Goal: Obtain resource: Download file/media

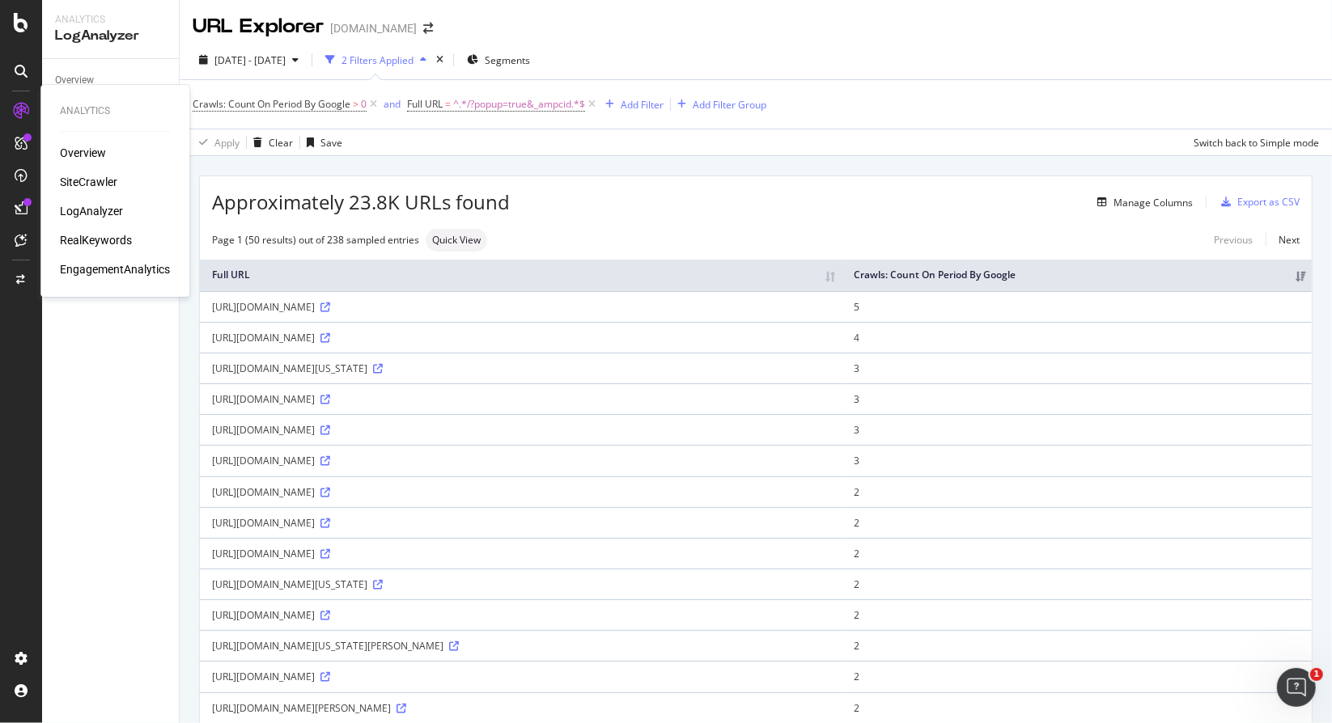
click at [94, 240] on div "RealKeywords" at bounding box center [96, 240] width 72 height 16
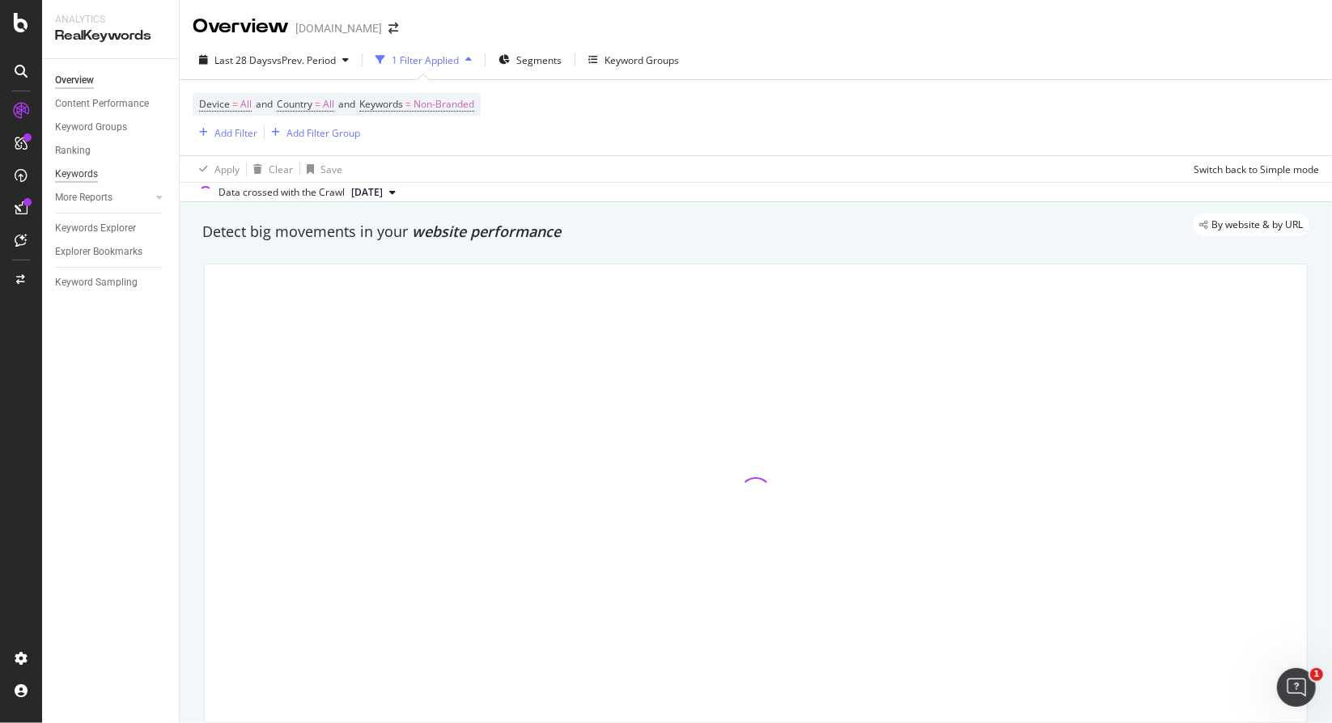
click at [92, 174] on div "Keywords" at bounding box center [76, 174] width 43 height 17
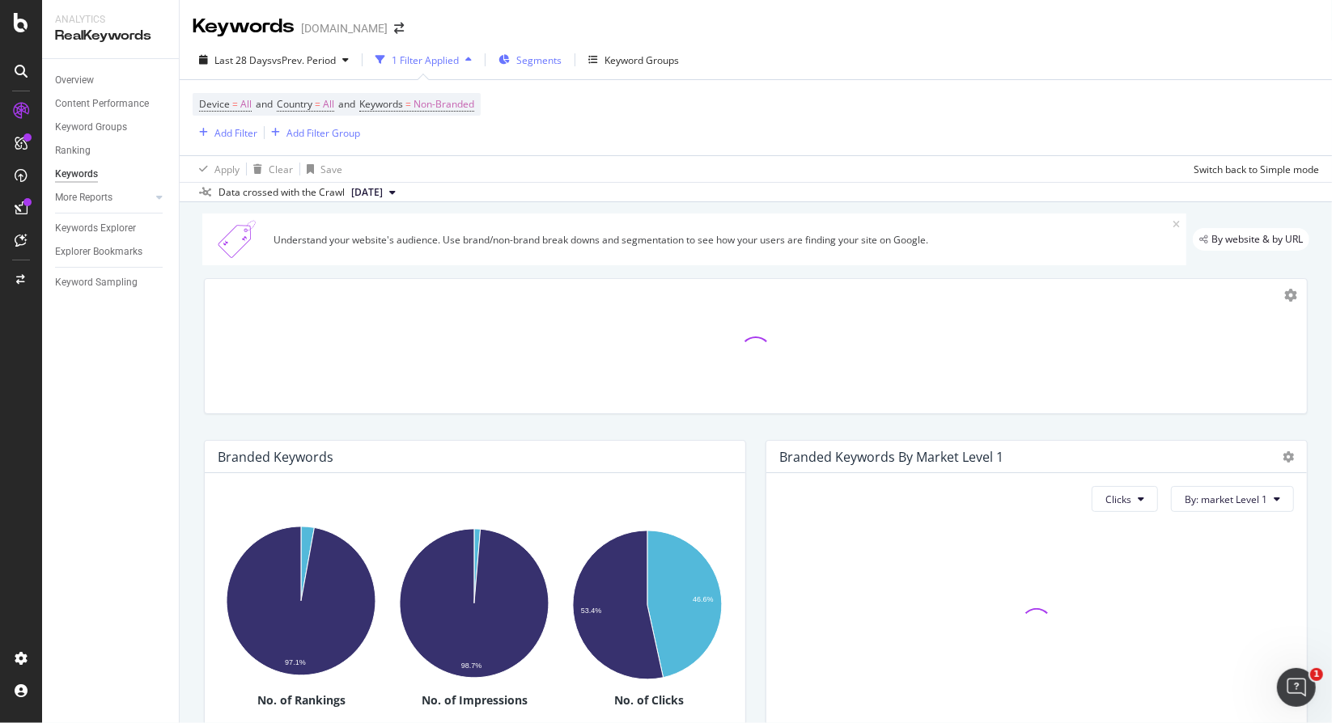
click at [562, 60] on span "Segments" at bounding box center [538, 60] width 45 height 14
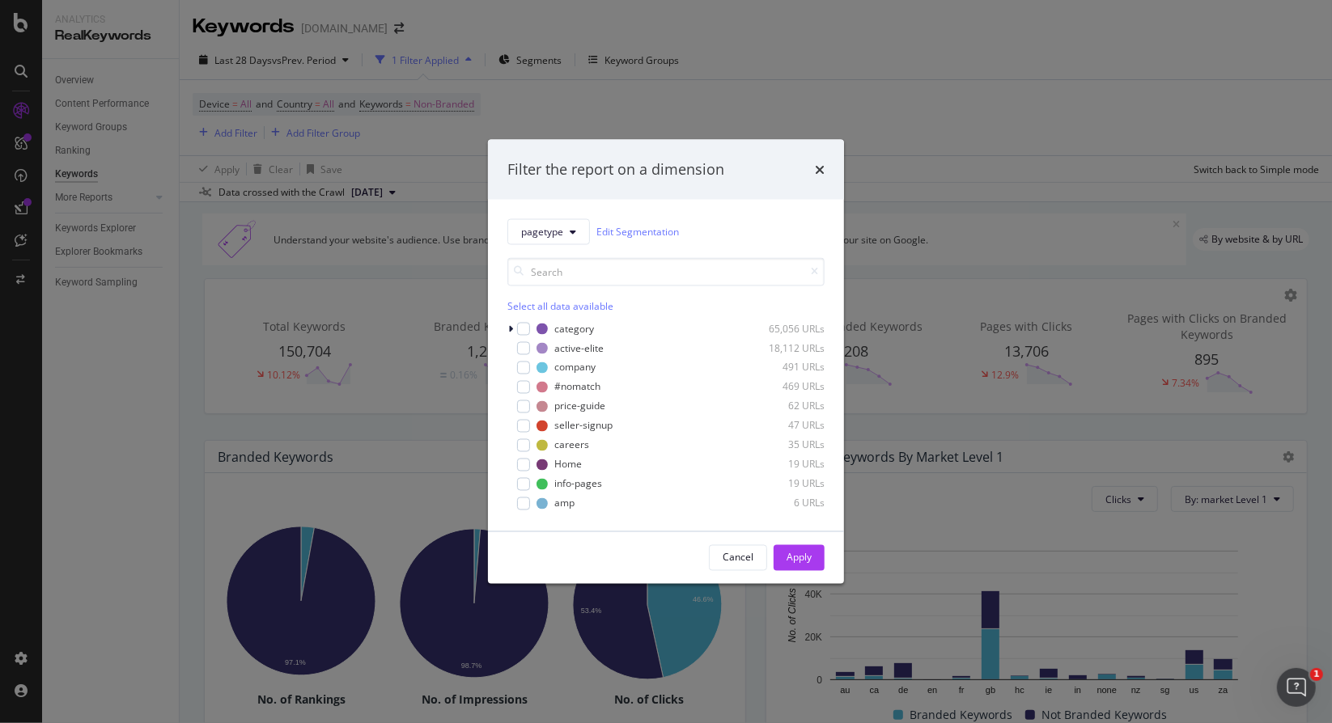
click at [17, 426] on div "Filter the report on a dimension pagetype Edit Segmentation Select all data ava…" at bounding box center [666, 361] width 1332 height 723
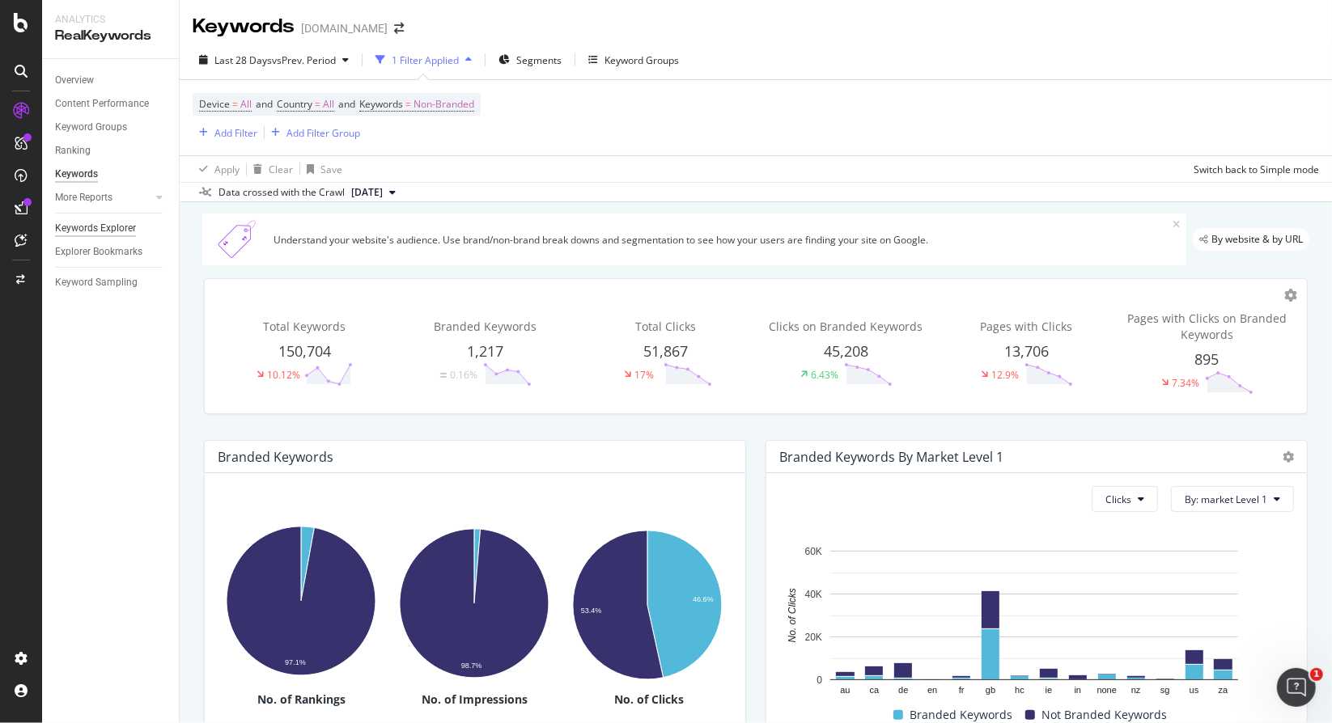
click at [120, 232] on div "Keywords Explorer" at bounding box center [95, 228] width 81 height 17
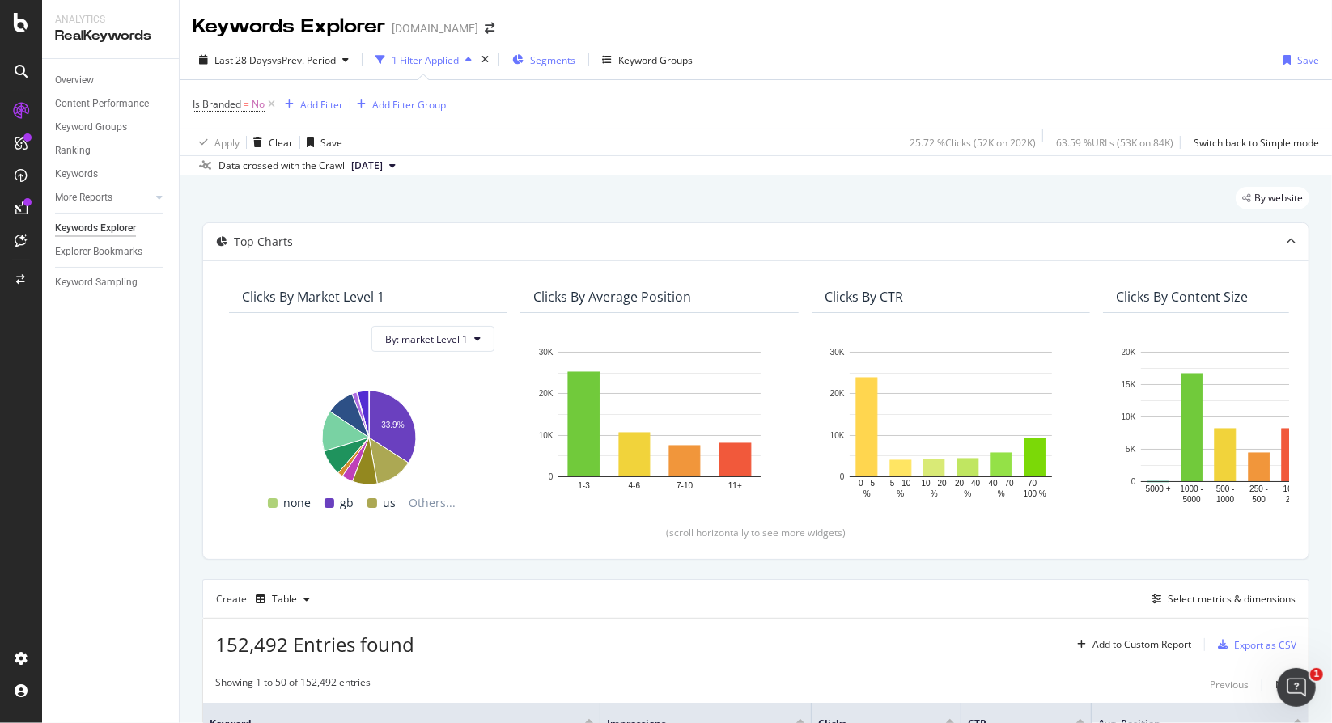
click at [549, 60] on span "Segments" at bounding box center [552, 60] width 45 height 14
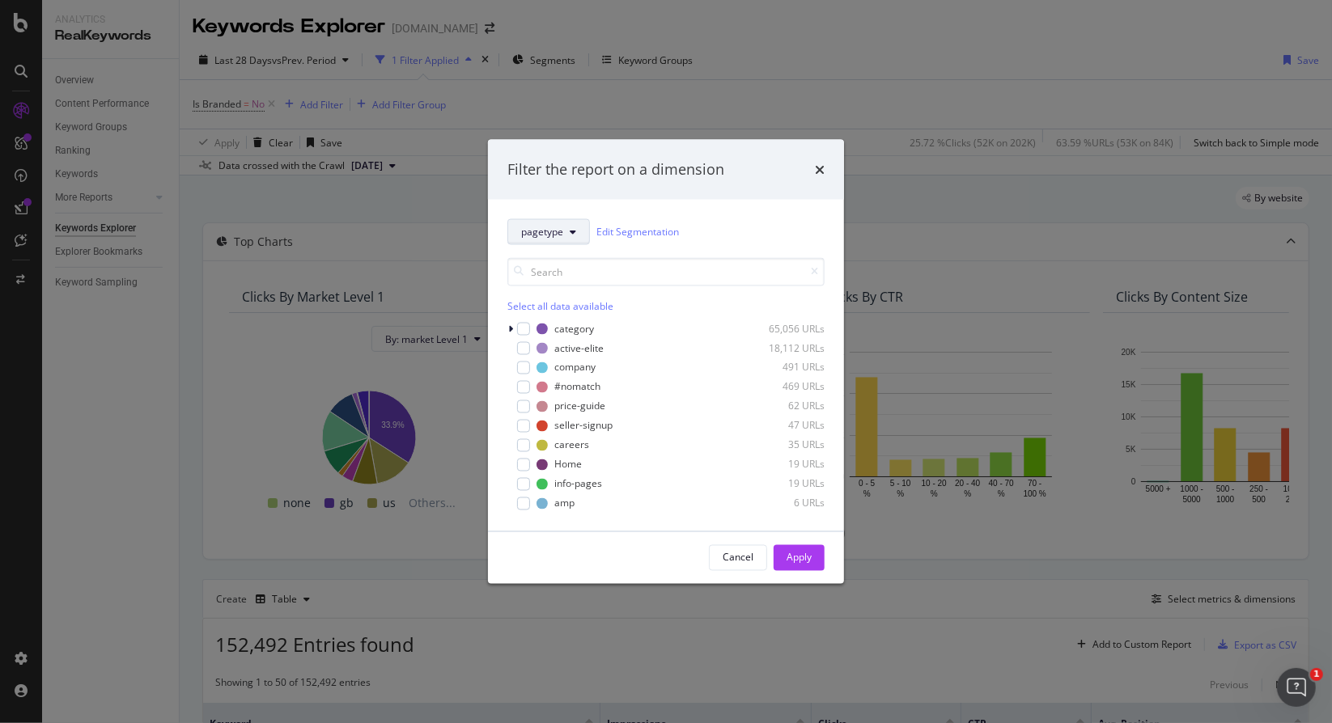
click at [557, 237] on span "pagetype" at bounding box center [542, 232] width 42 height 14
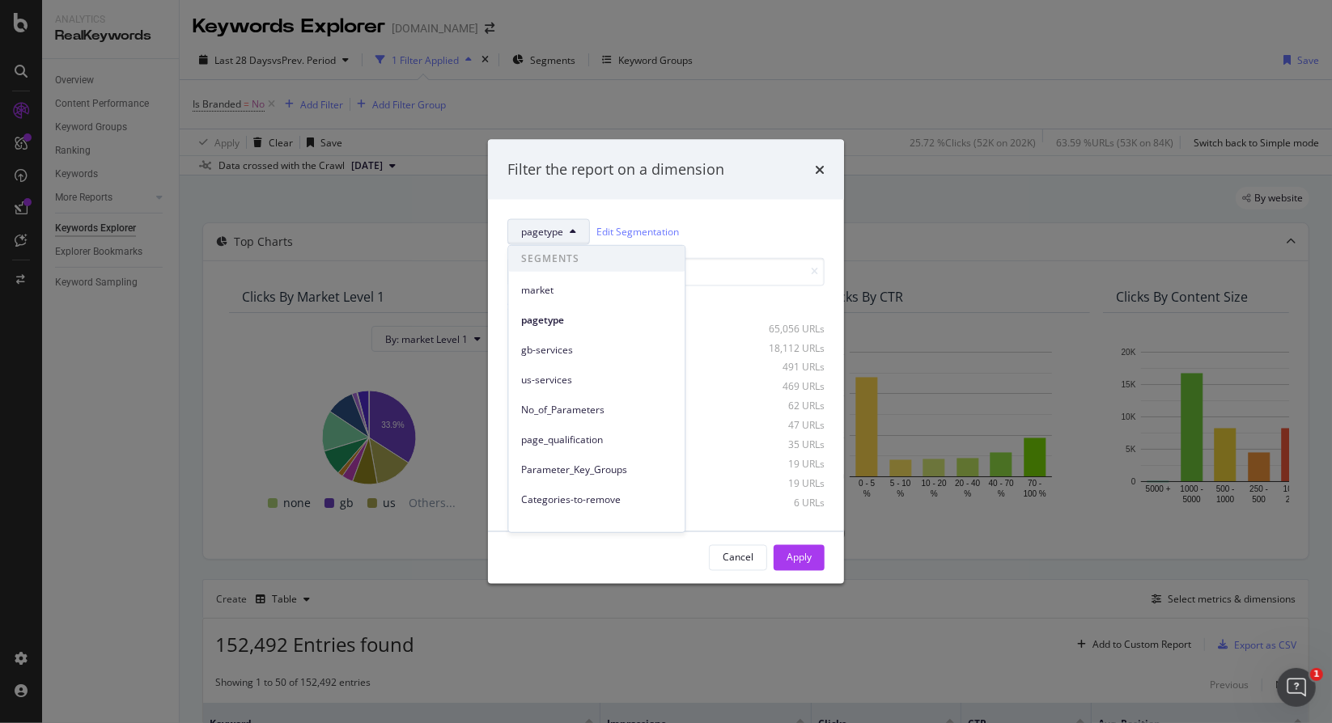
click at [568, 290] on span "market" at bounding box center [596, 289] width 151 height 15
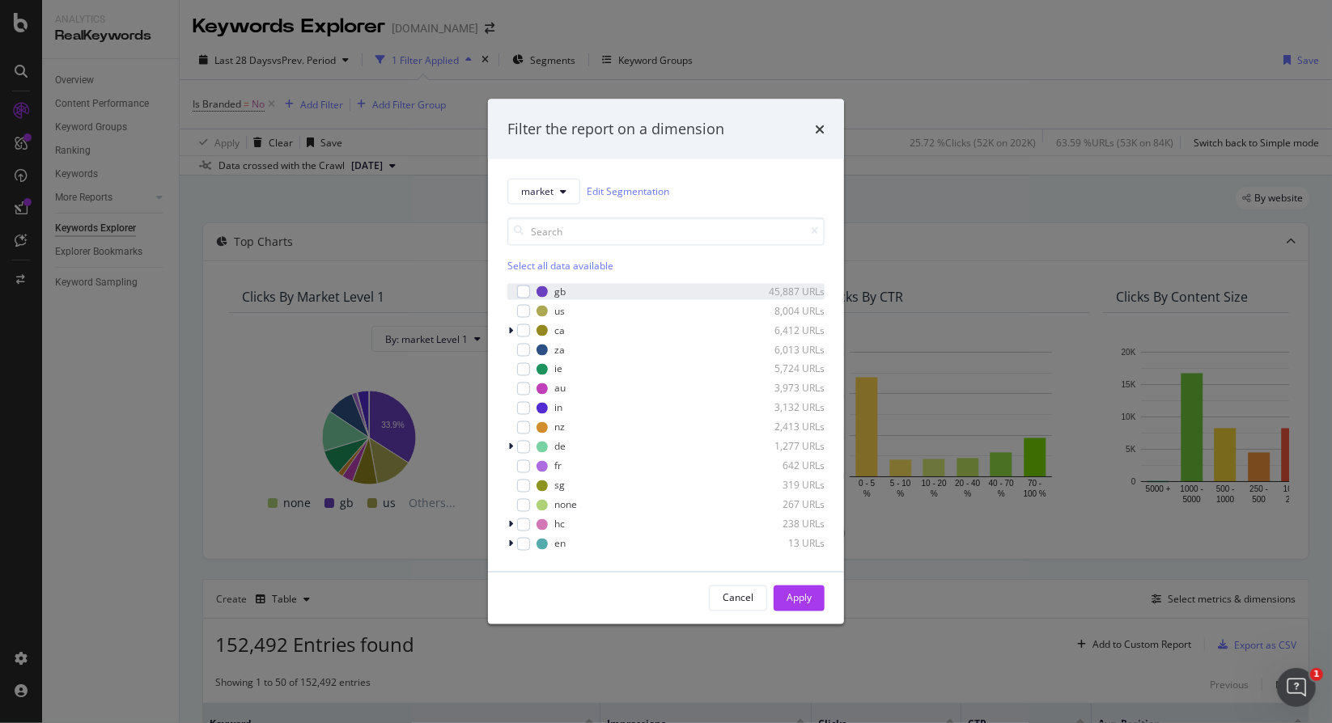
click at [512, 285] on div "modal" at bounding box center [512, 291] width 10 height 16
click at [812, 604] on button "Apply" at bounding box center [799, 598] width 51 height 26
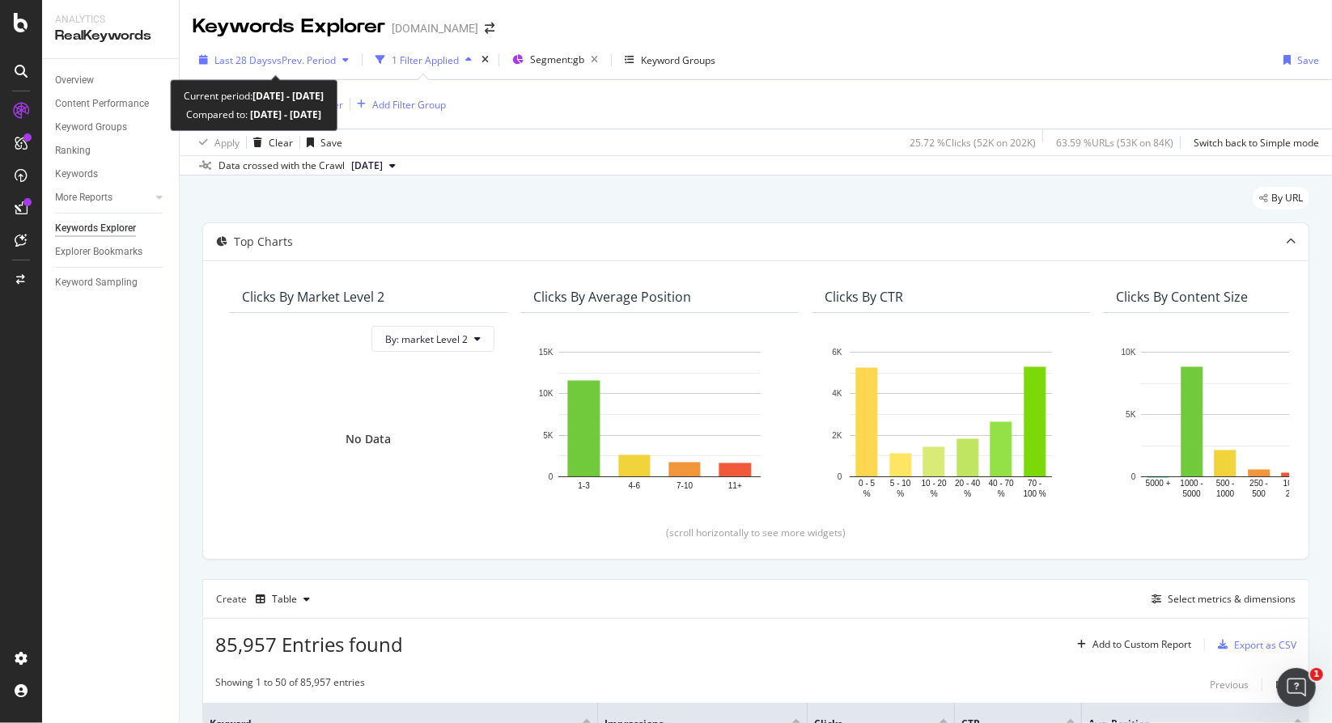
click at [253, 60] on span "Last 28 Days" at bounding box center [242, 60] width 57 height 14
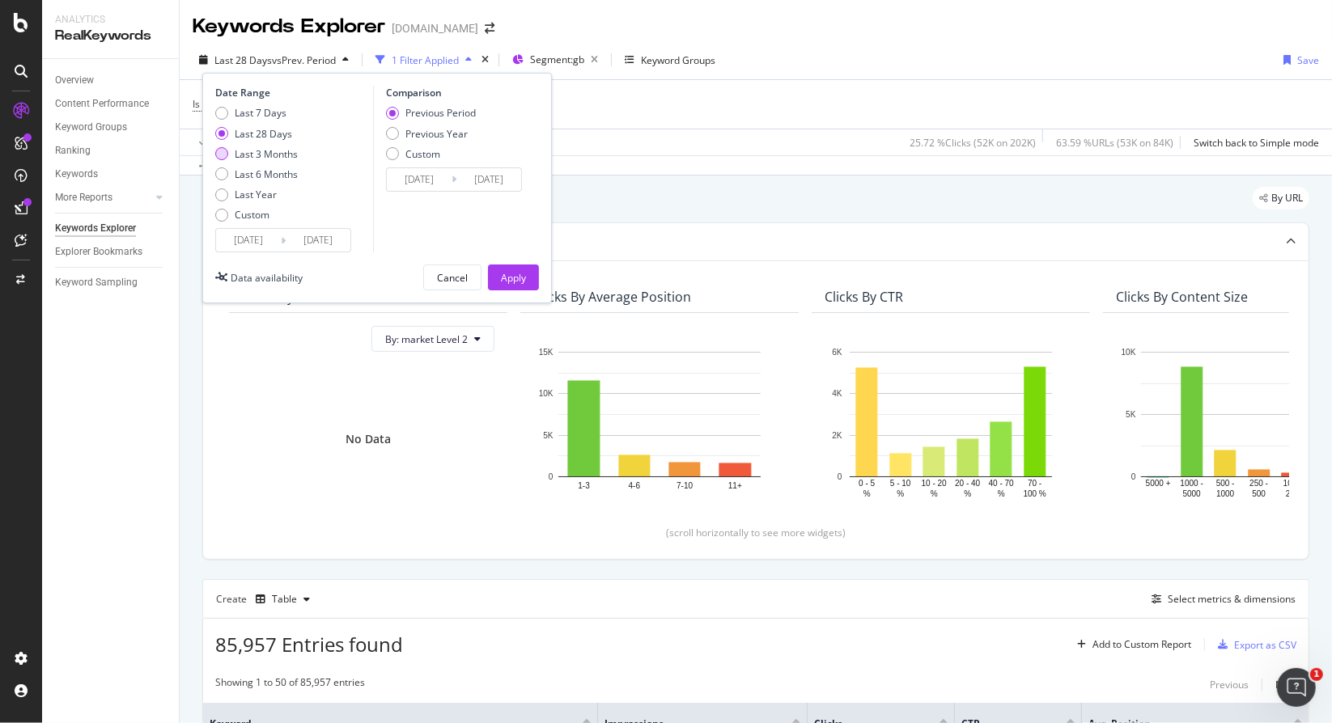
click at [283, 151] on div "Last 3 Months" at bounding box center [266, 154] width 63 height 14
type input "[DATE]"
click at [503, 279] on div "Apply" at bounding box center [513, 278] width 25 height 14
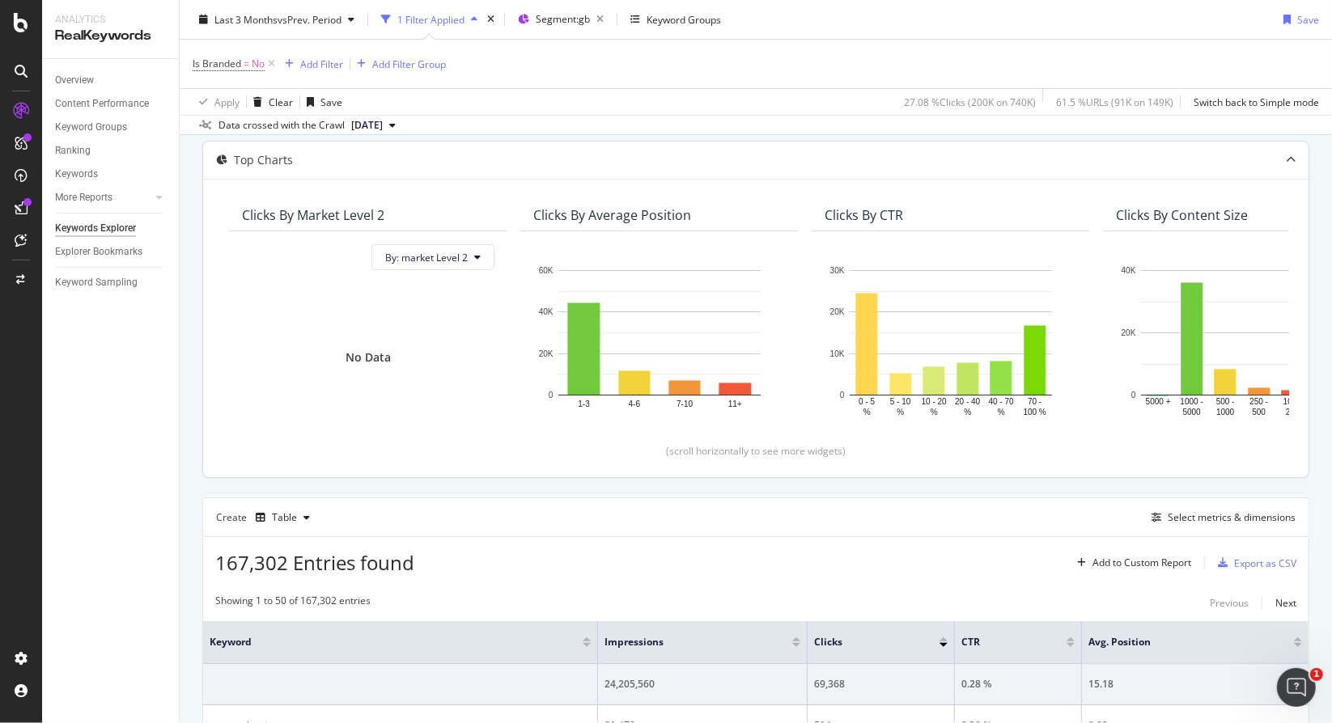
scroll to position [81, 0]
click at [1239, 572] on div "Export as CSV" at bounding box center [1253, 564] width 85 height 24
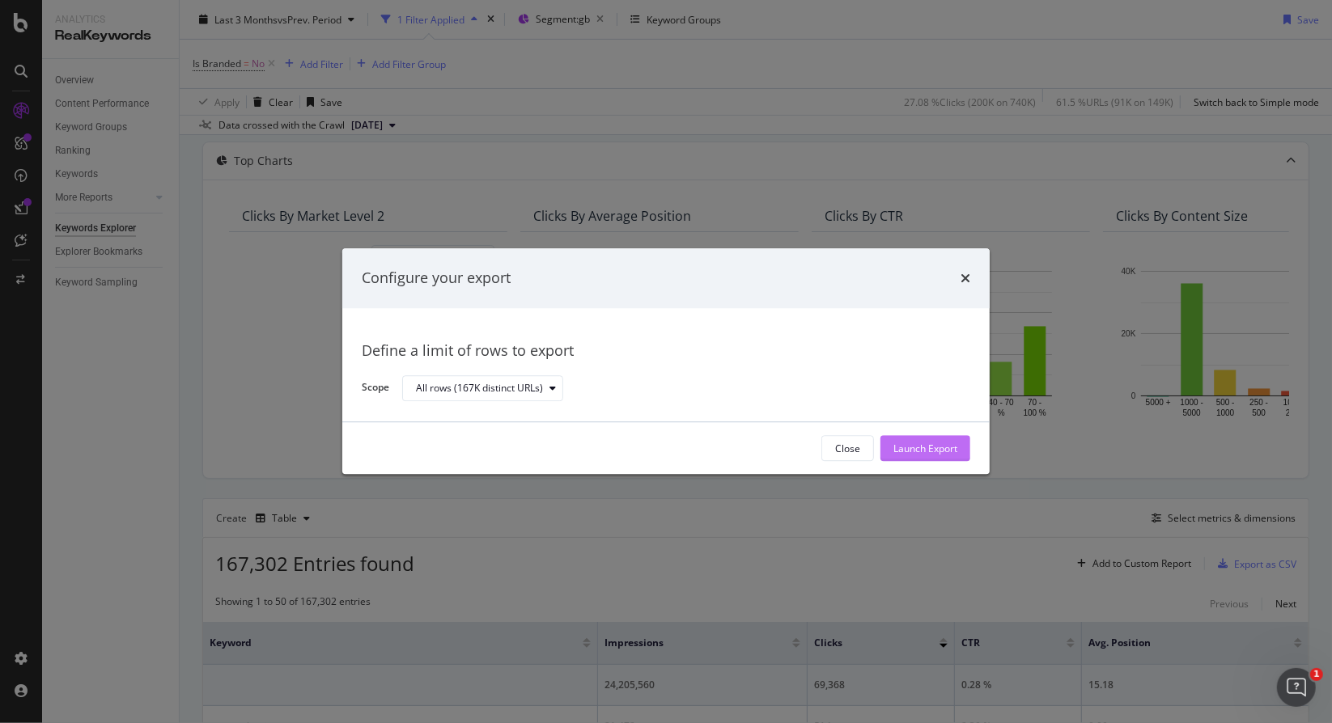
click at [907, 454] on div "Launch Export" at bounding box center [925, 449] width 64 height 14
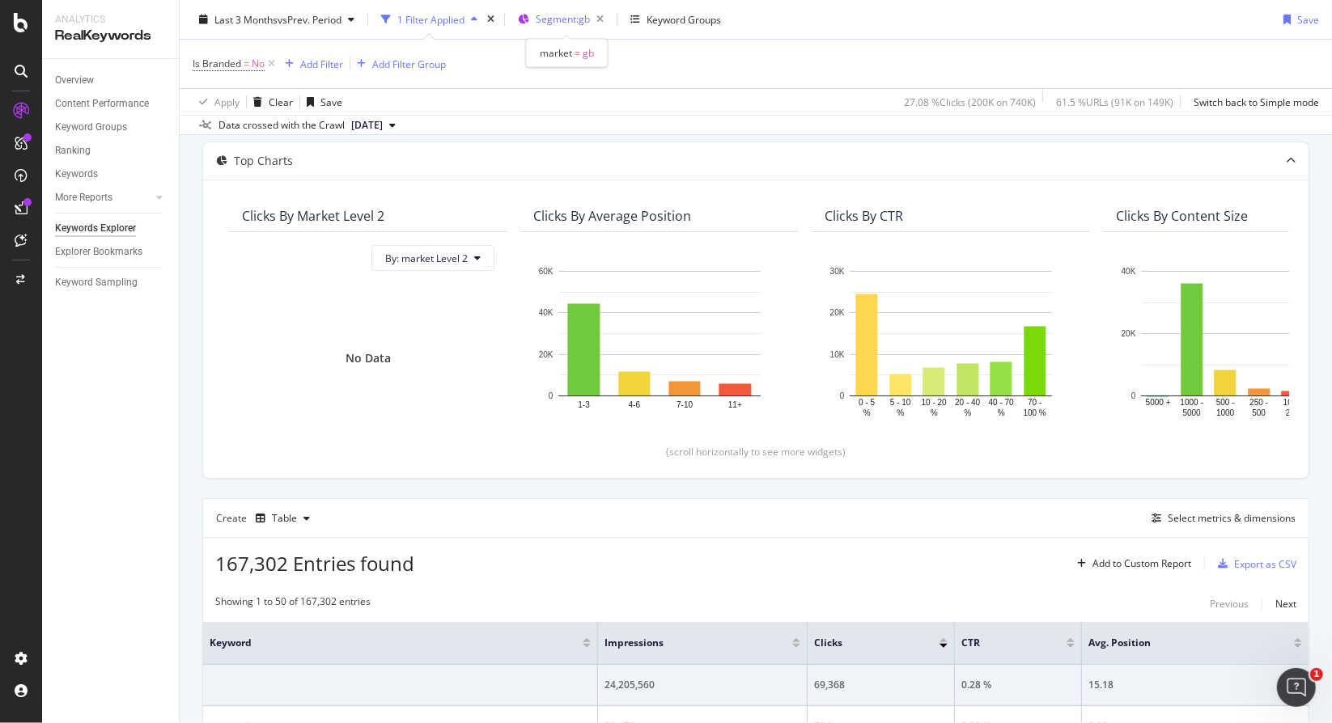
click at [544, 16] on span "Segment: gb" at bounding box center [563, 19] width 54 height 14
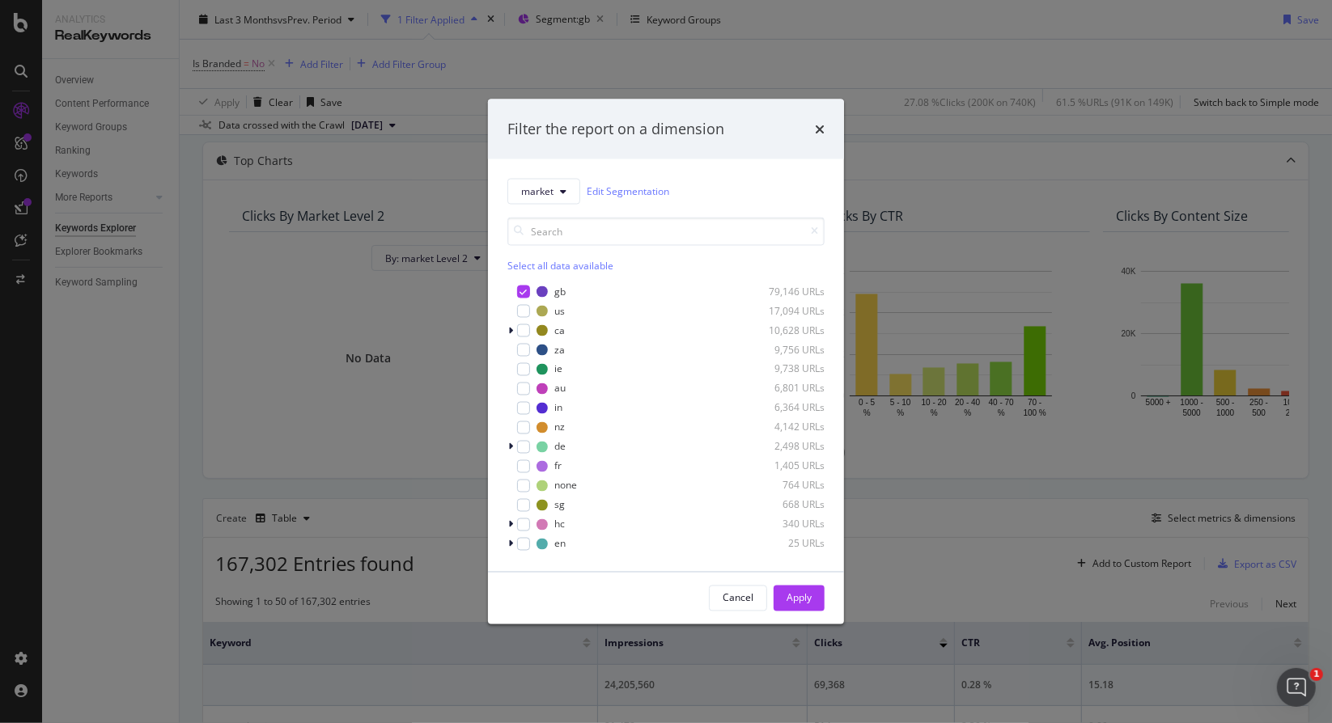
click at [551, 166] on div "market Edit Segmentation Select all data available gb 79,146 URLs us 17,094 URL…" at bounding box center [666, 365] width 356 height 413
click at [529, 182] on button "market" at bounding box center [543, 191] width 73 height 26
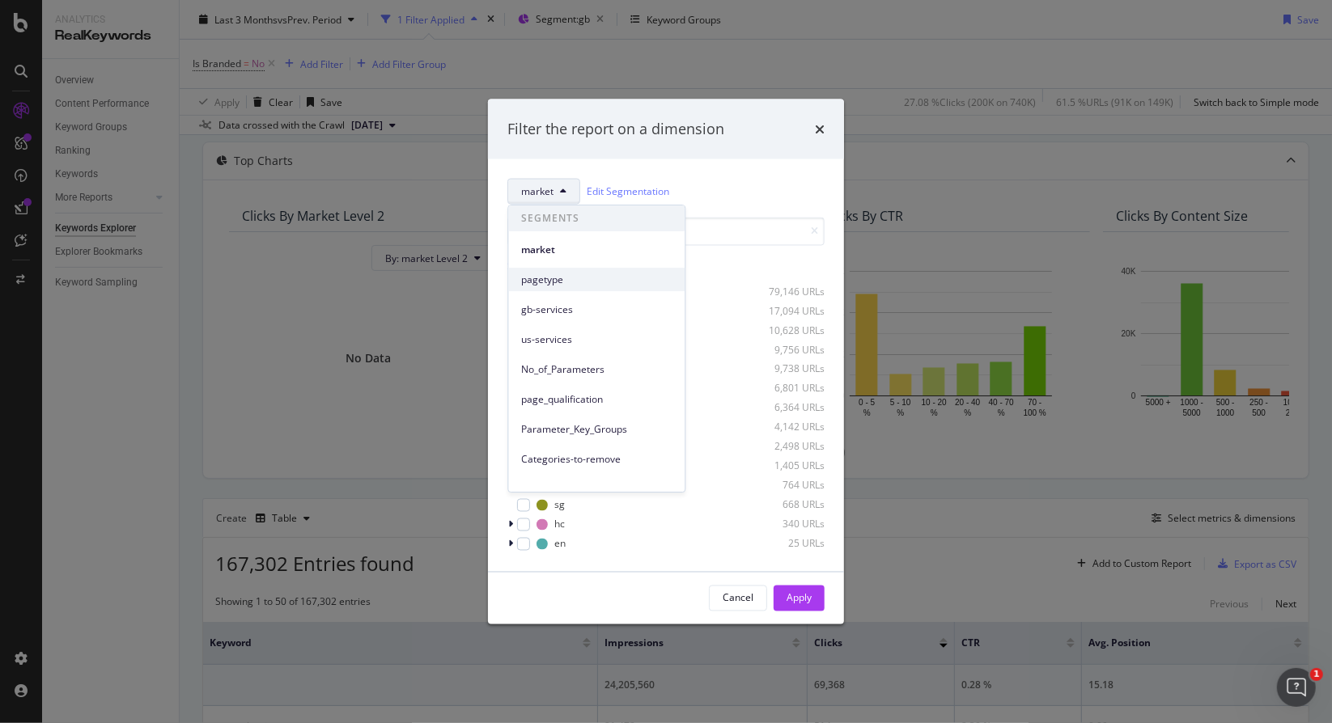
click at [533, 270] on div "pagetype" at bounding box center [596, 279] width 176 height 23
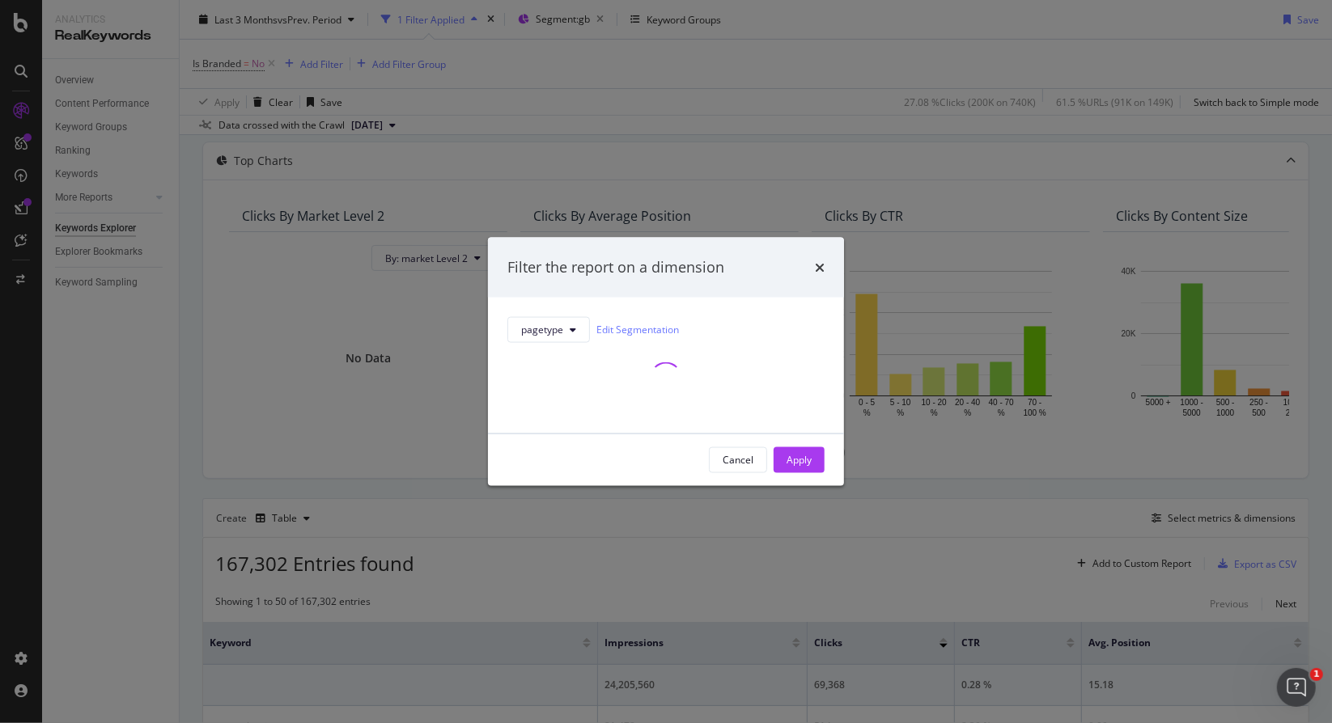
click at [570, 313] on div "pagetype Edit Segmentation" at bounding box center [666, 365] width 356 height 136
click at [565, 325] on div "pagetype Edit Segmentation" at bounding box center [665, 364] width 317 height 97
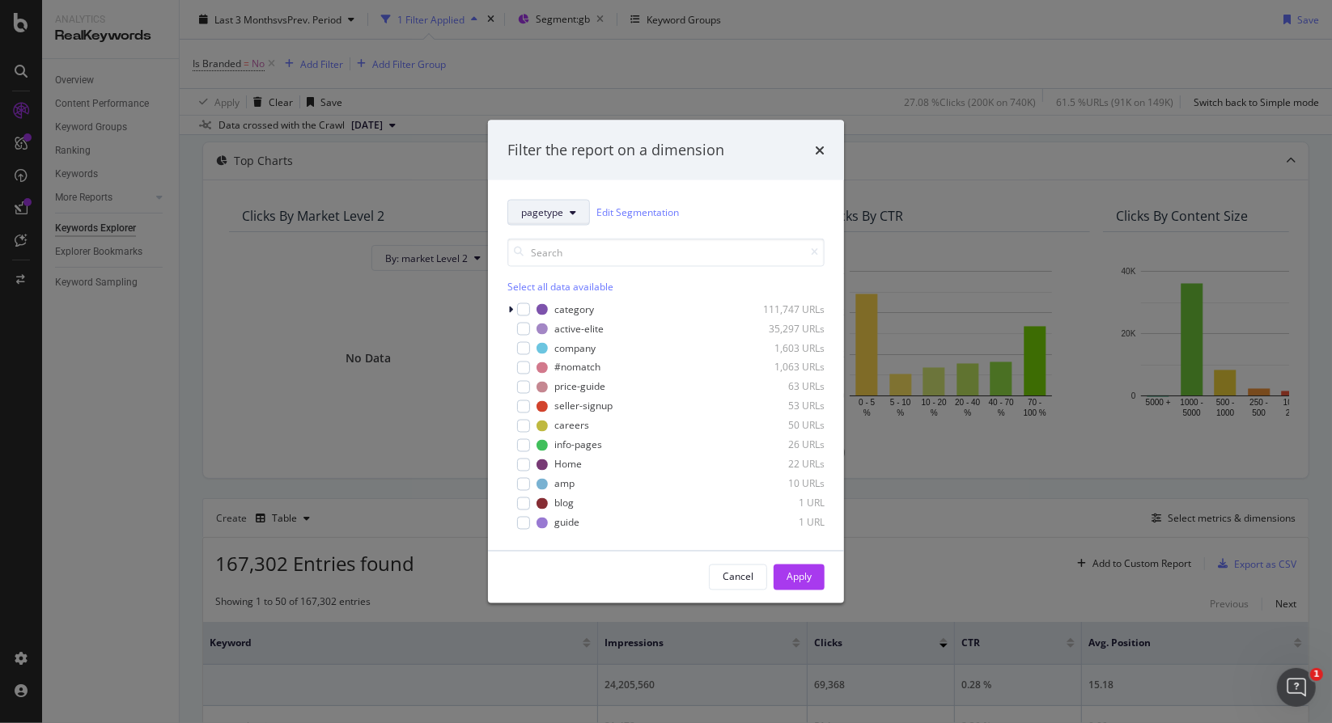
click at [561, 210] on span "pagetype" at bounding box center [542, 213] width 42 height 14
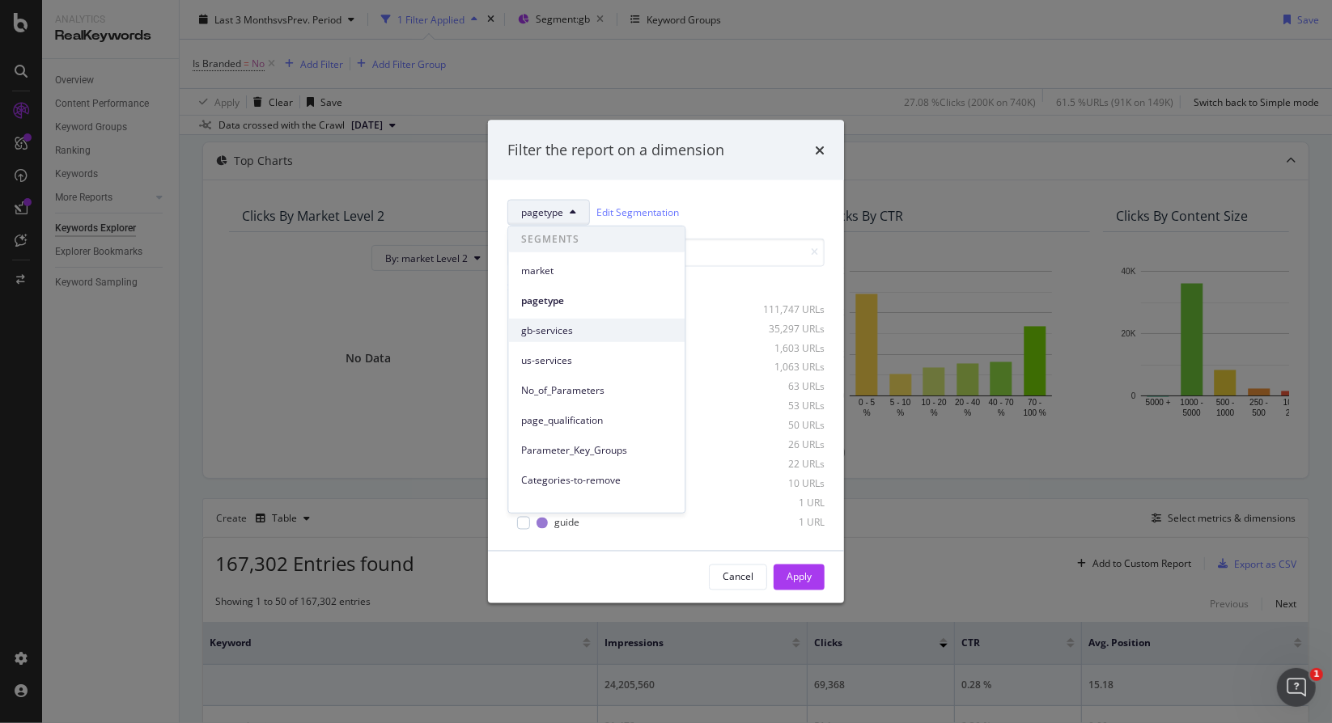
click at [554, 320] on div "gb-services" at bounding box center [596, 330] width 176 height 23
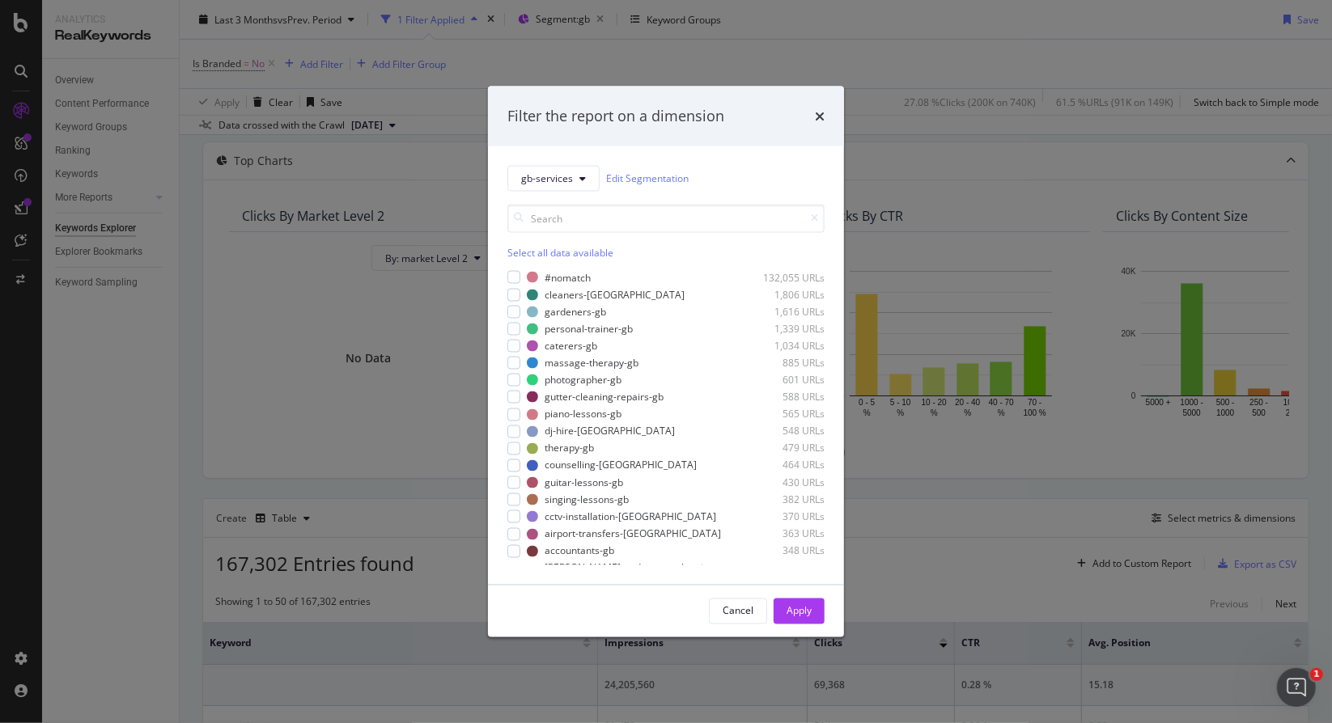
click at [504, 290] on div "gb-services Edit Segmentation Select all data available #nomatch 132,055 URLs c…" at bounding box center [666, 365] width 356 height 439
click at [507, 290] on div "gb-services Edit Segmentation Select all data available #nomatch 132,055 URLs c…" at bounding box center [666, 365] width 356 height 439
click at [511, 293] on div "modal" at bounding box center [513, 294] width 13 height 13
click at [514, 320] on div "#nomatch 132,055 URLs cleaners-gb 1,806 URLs gardeners-gb 1,616 URLs personal-t…" at bounding box center [665, 417] width 317 height 295
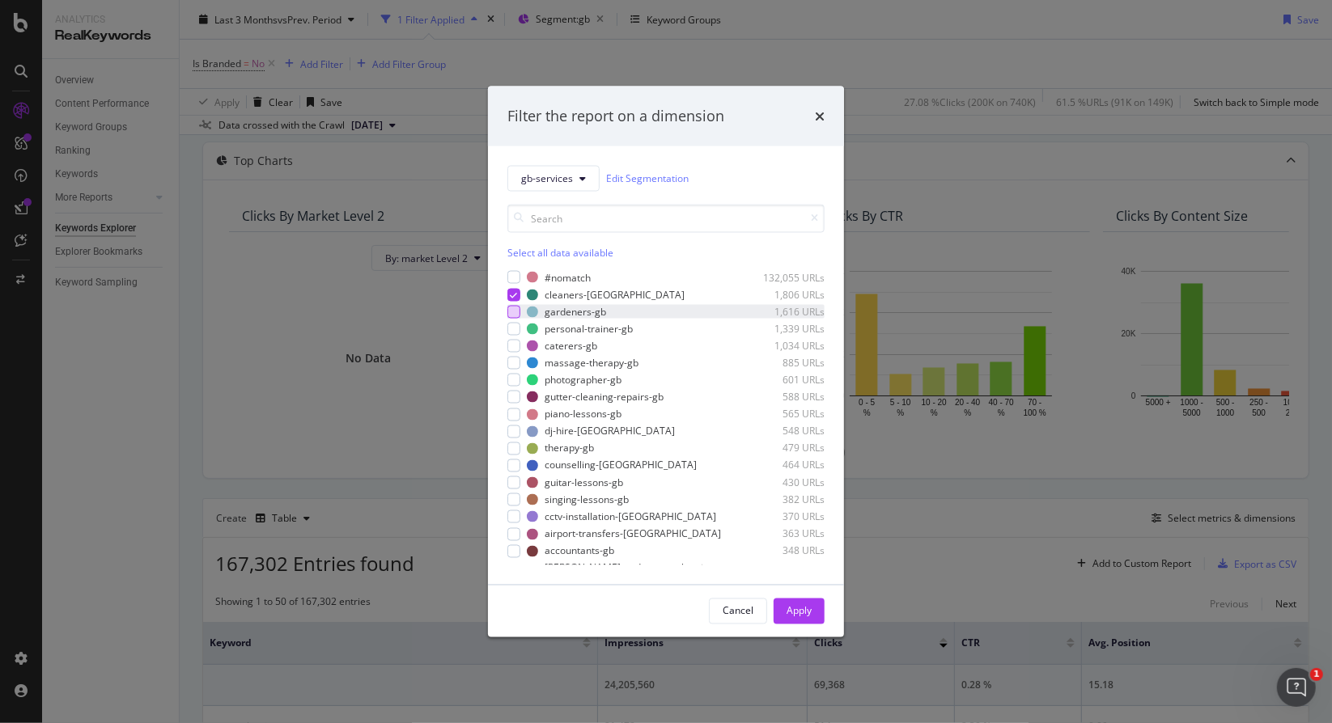
click at [515, 315] on div "modal" at bounding box center [513, 311] width 13 height 13
click at [515, 323] on div "modal" at bounding box center [513, 328] width 13 height 13
drag, startPoint x: 528, startPoint y: 445, endPoint x: 518, endPoint y: 439, distance: 11.9
click at [522, 441] on div "#nomatch 132,055 URLs cleaners-gb 1,806 URLs gardeners-gb 1,616 URLs personal-t…" at bounding box center [665, 417] width 317 height 295
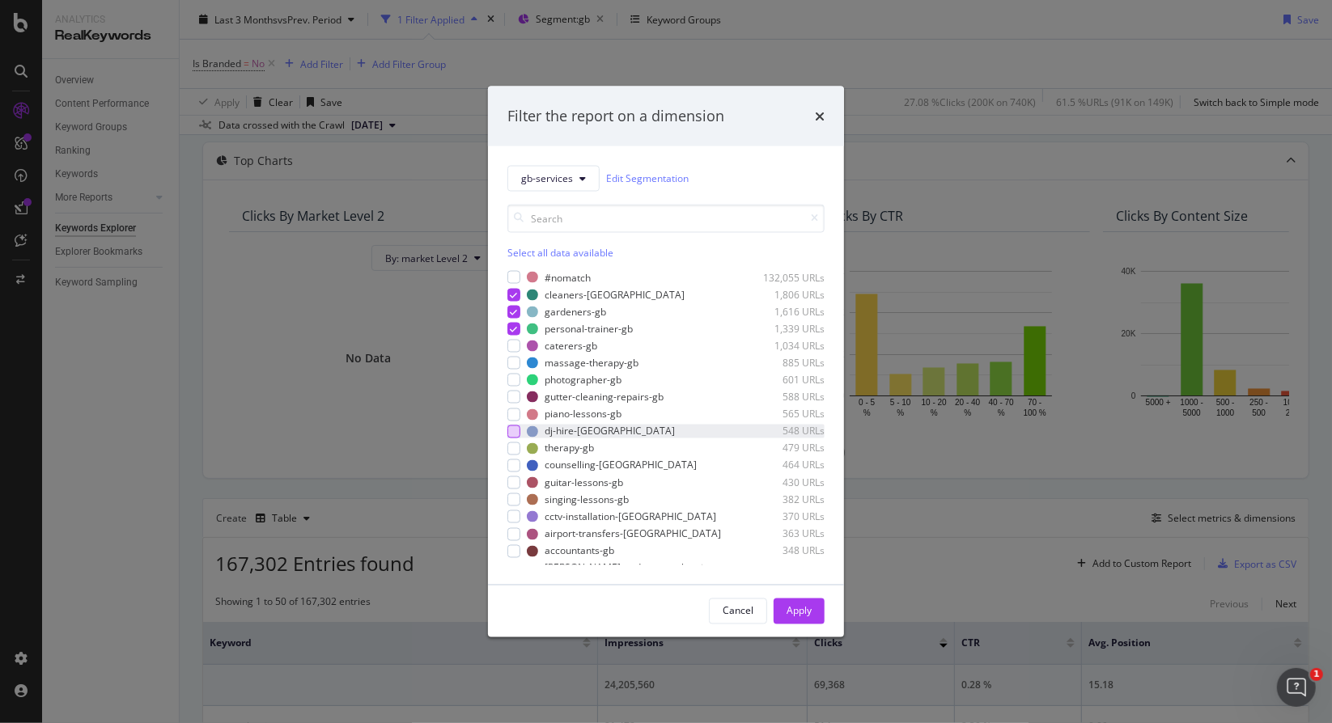
click at [518, 431] on div "modal" at bounding box center [513, 431] width 13 height 13
click at [512, 478] on div "modal" at bounding box center [513, 483] width 13 height 13
click at [511, 481] on icon "modal" at bounding box center [514, 483] width 7 height 8
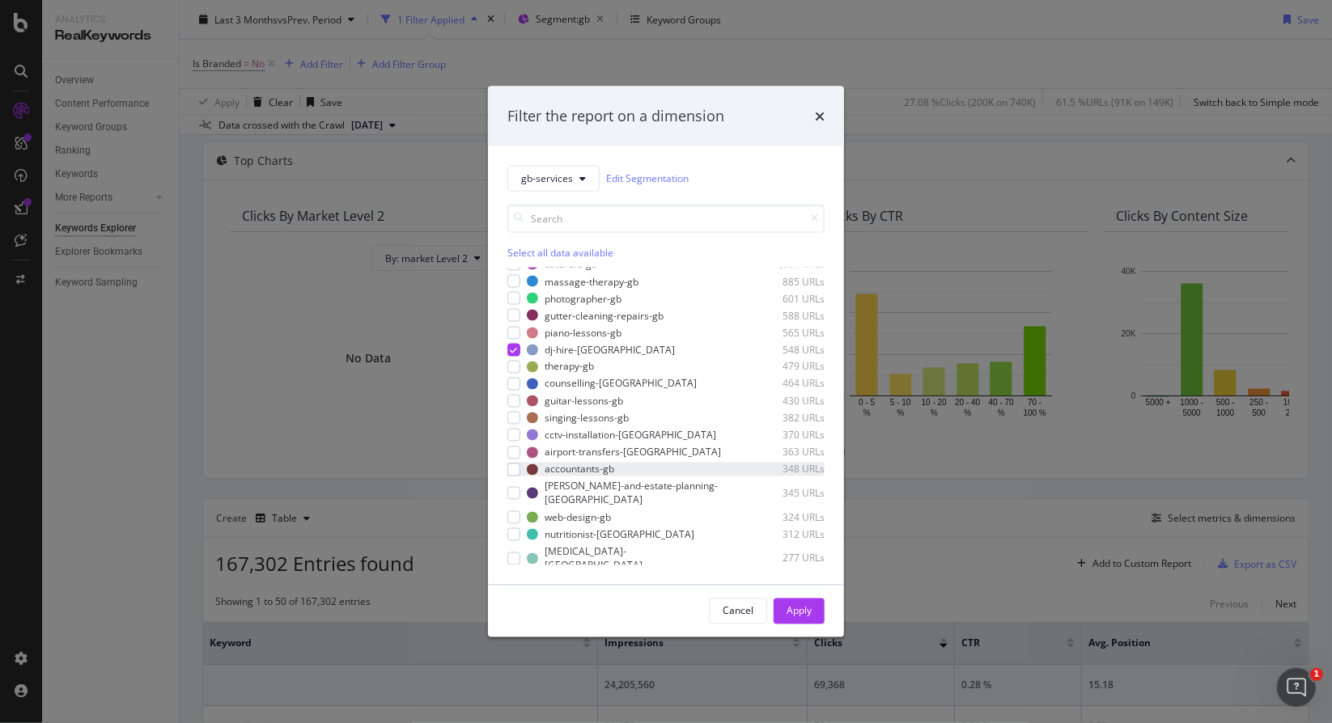
scroll to position [81, 0]
click at [512, 433] on div "modal" at bounding box center [513, 436] width 13 height 13
click at [805, 607] on div "Apply" at bounding box center [799, 612] width 25 height 14
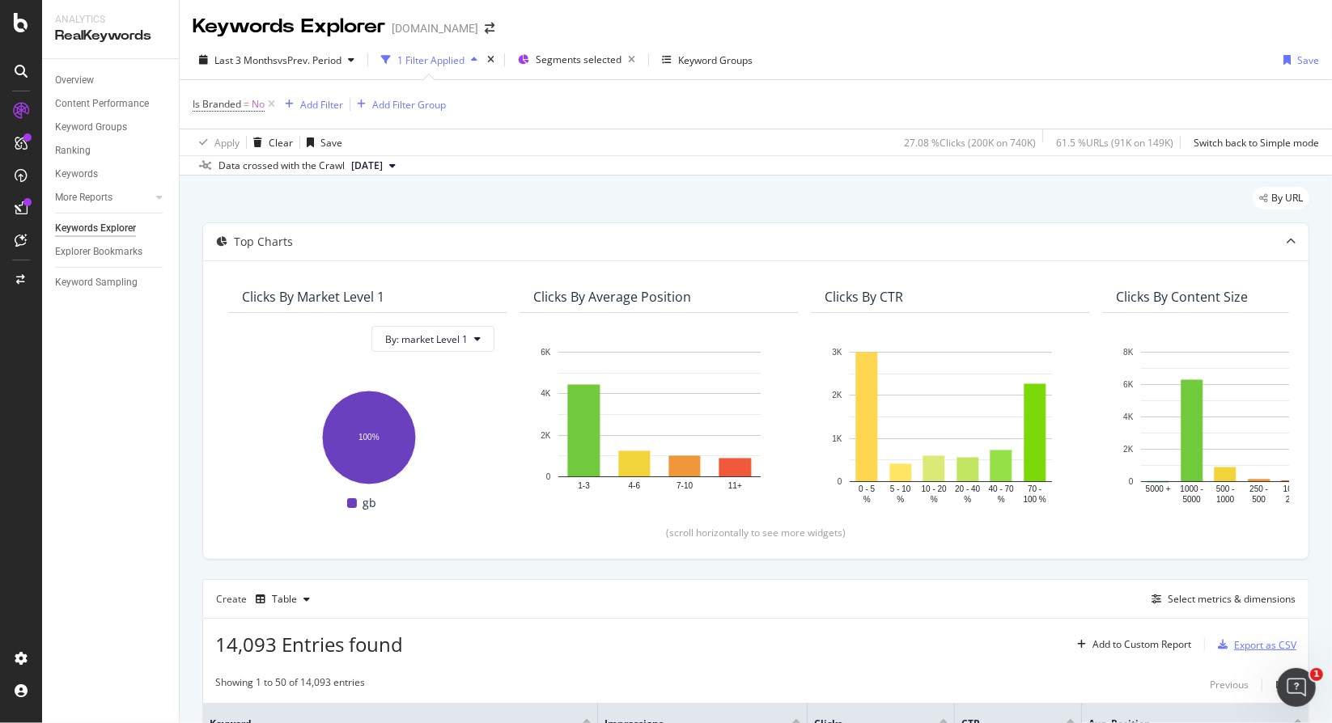
click at [1237, 646] on div "Export as CSV" at bounding box center [1265, 645] width 62 height 14
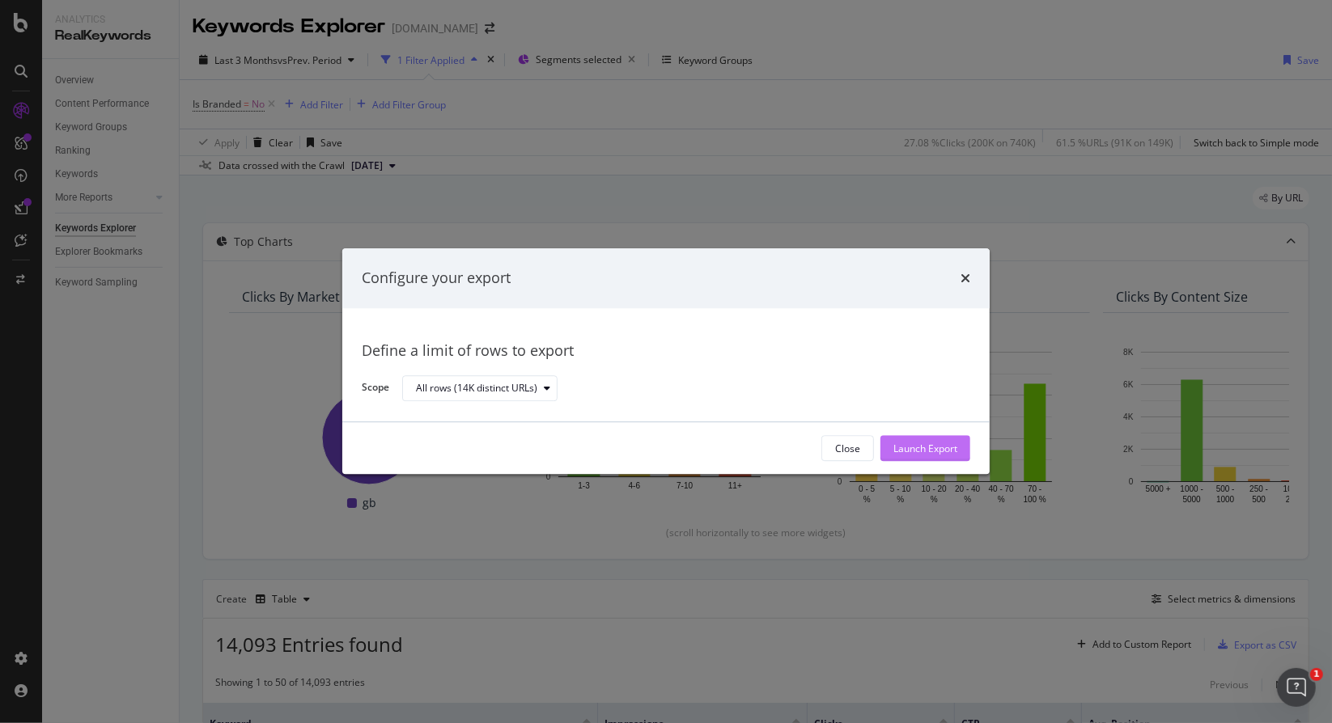
click at [906, 435] on div "Close Launch Export" at bounding box center [665, 449] width 647 height 52
click at [915, 452] on div "Launch Export" at bounding box center [925, 449] width 64 height 14
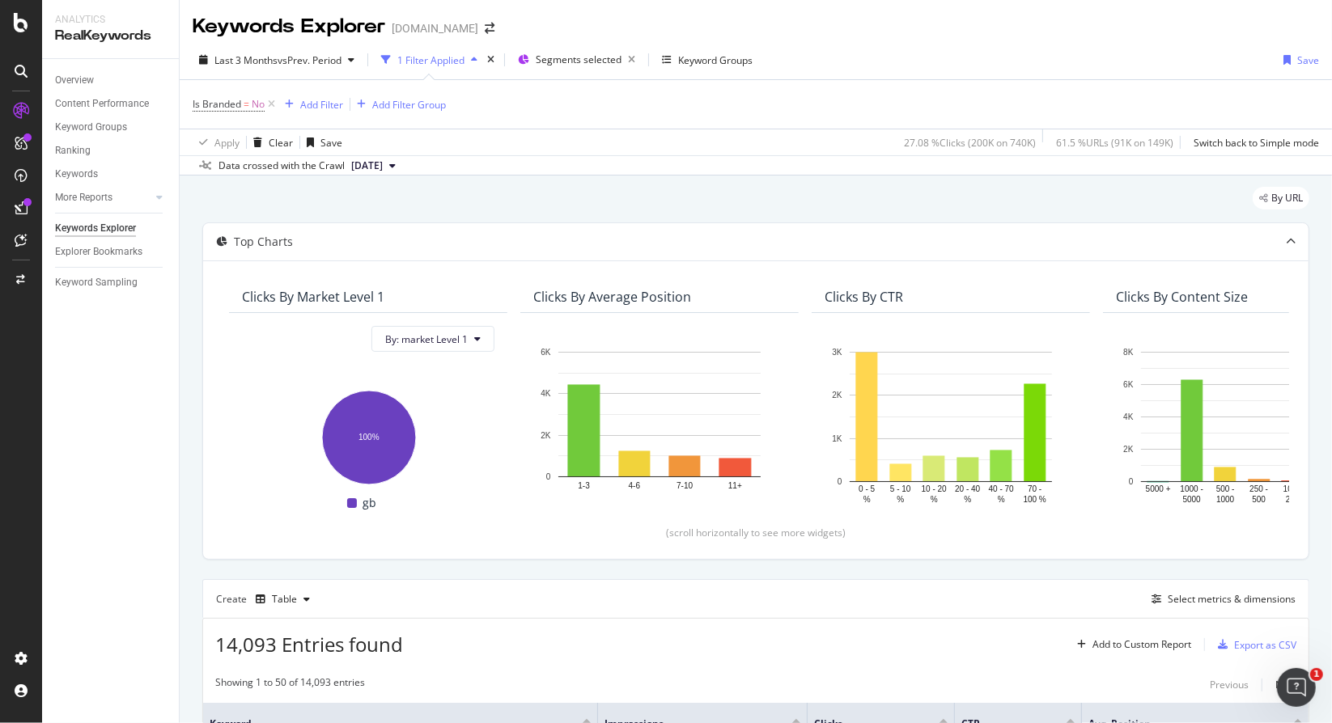
click at [107, 433] on div "Overview Content Performance Keyword Groups Ranking Keywords More Reports Count…" at bounding box center [110, 391] width 137 height 664
click at [105, 283] on div "DataExports" at bounding box center [91, 279] width 63 height 16
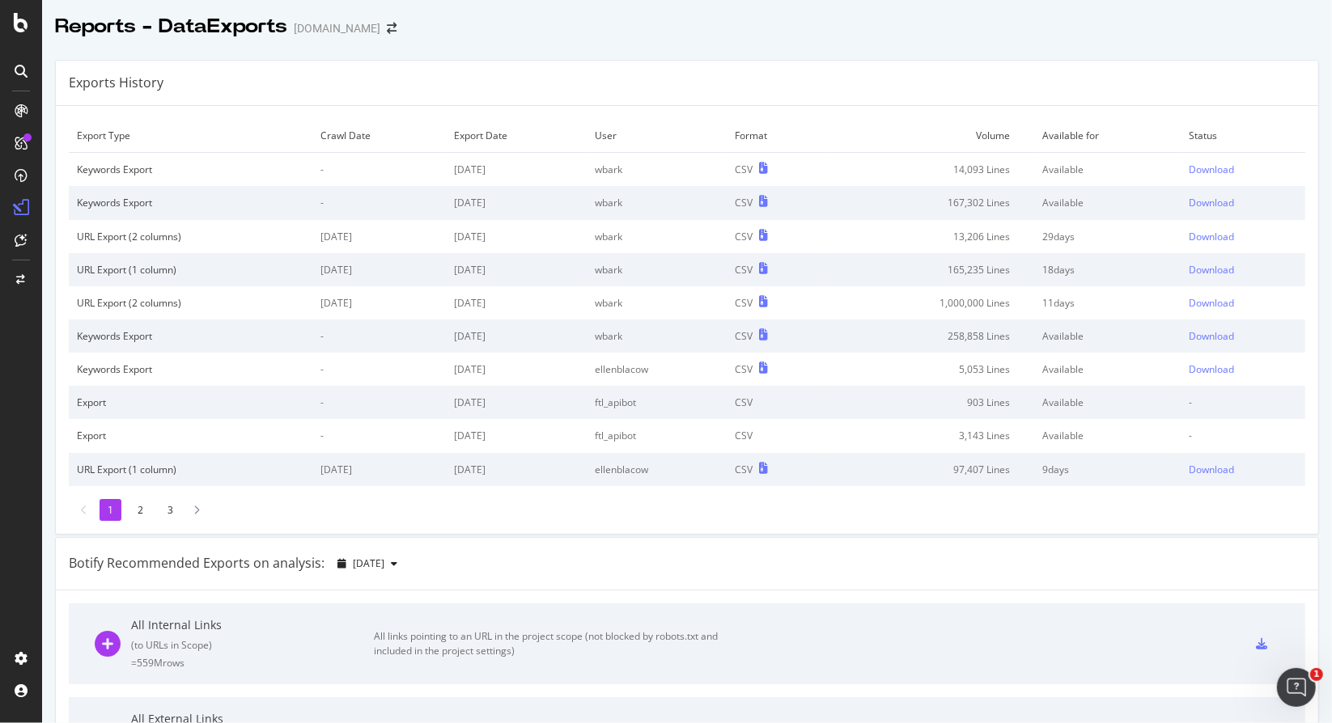
click at [1186, 176] on td "Download" at bounding box center [1244, 170] width 124 height 34
click at [1191, 169] on div "Download" at bounding box center [1212, 170] width 45 height 14
drag, startPoint x: 1101, startPoint y: 41, endPoint x: 1057, endPoint y: 2, distance: 58.5
click at [1101, 41] on div at bounding box center [687, 43] width 1290 height 6
drag, startPoint x: 1057, startPoint y: 2, endPoint x: 24, endPoint y: 121, distance: 1039.3
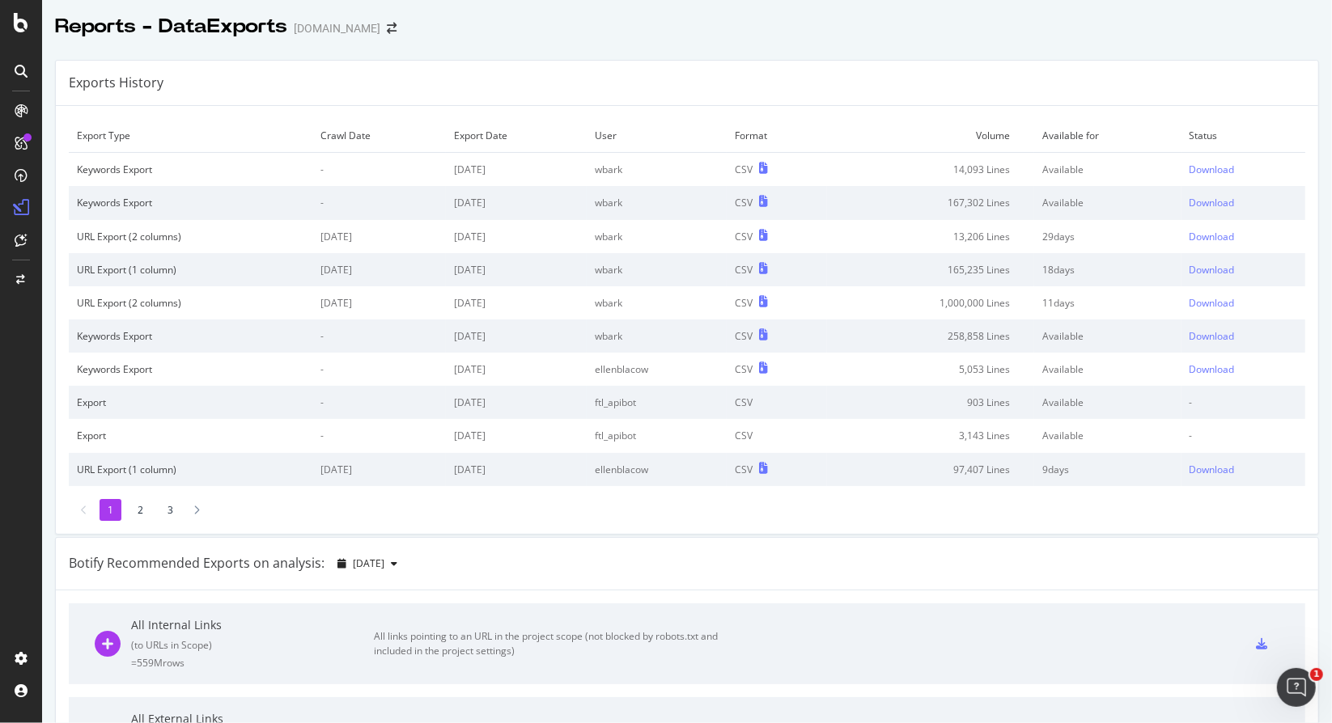
click at [24, 121] on div at bounding box center [21, 111] width 26 height 26
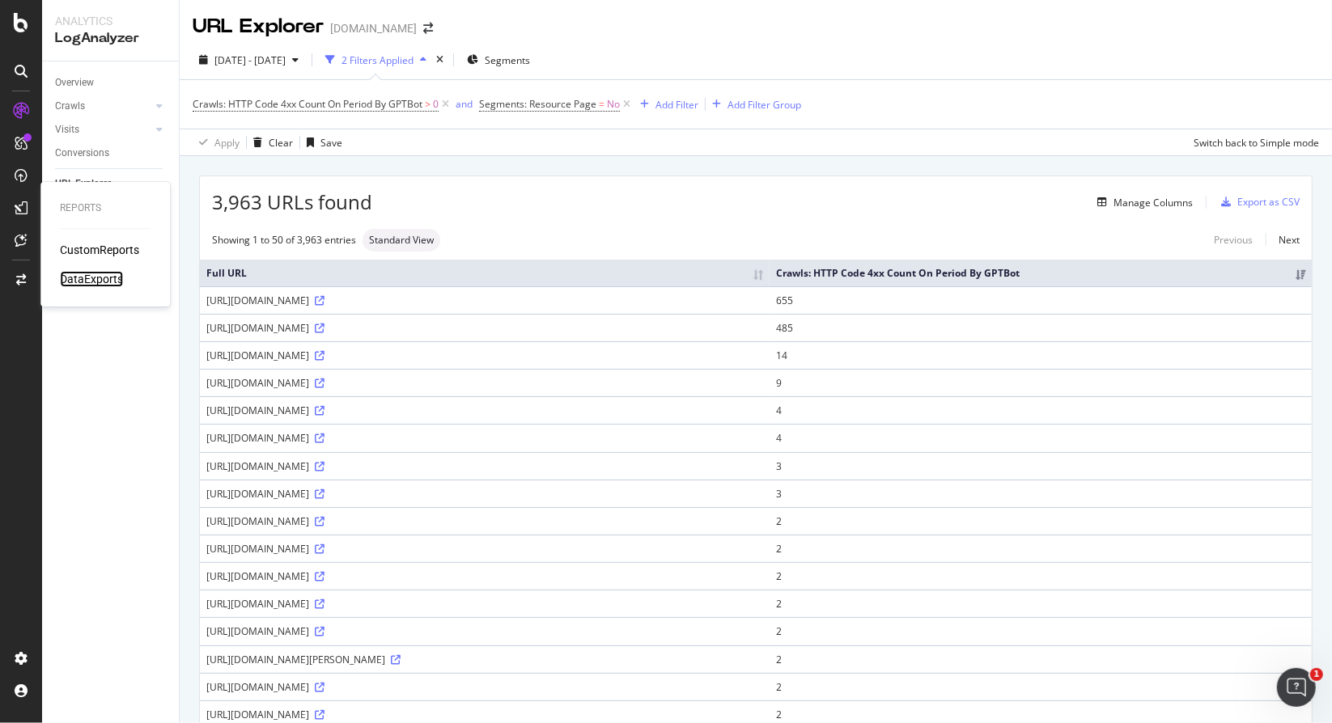
click at [94, 273] on div "DataExports" at bounding box center [91, 279] width 63 height 16
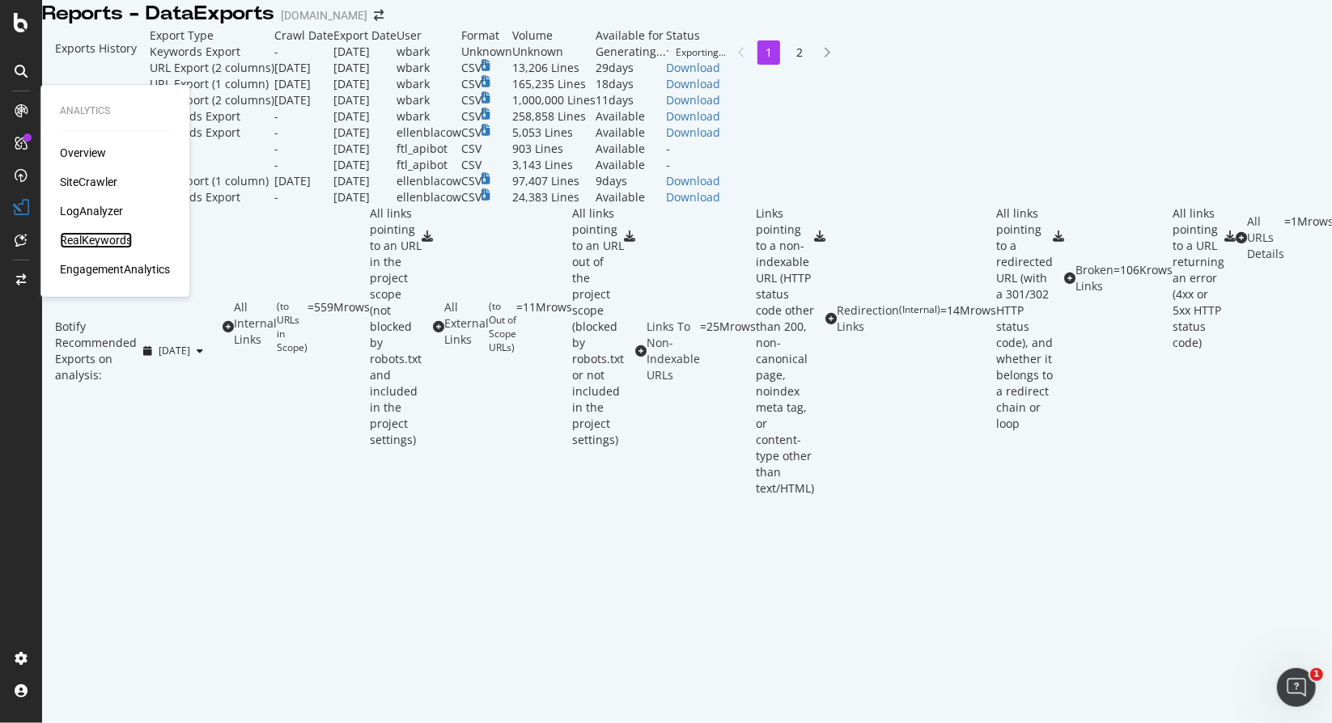
click at [90, 238] on div "RealKeywords" at bounding box center [96, 240] width 72 height 16
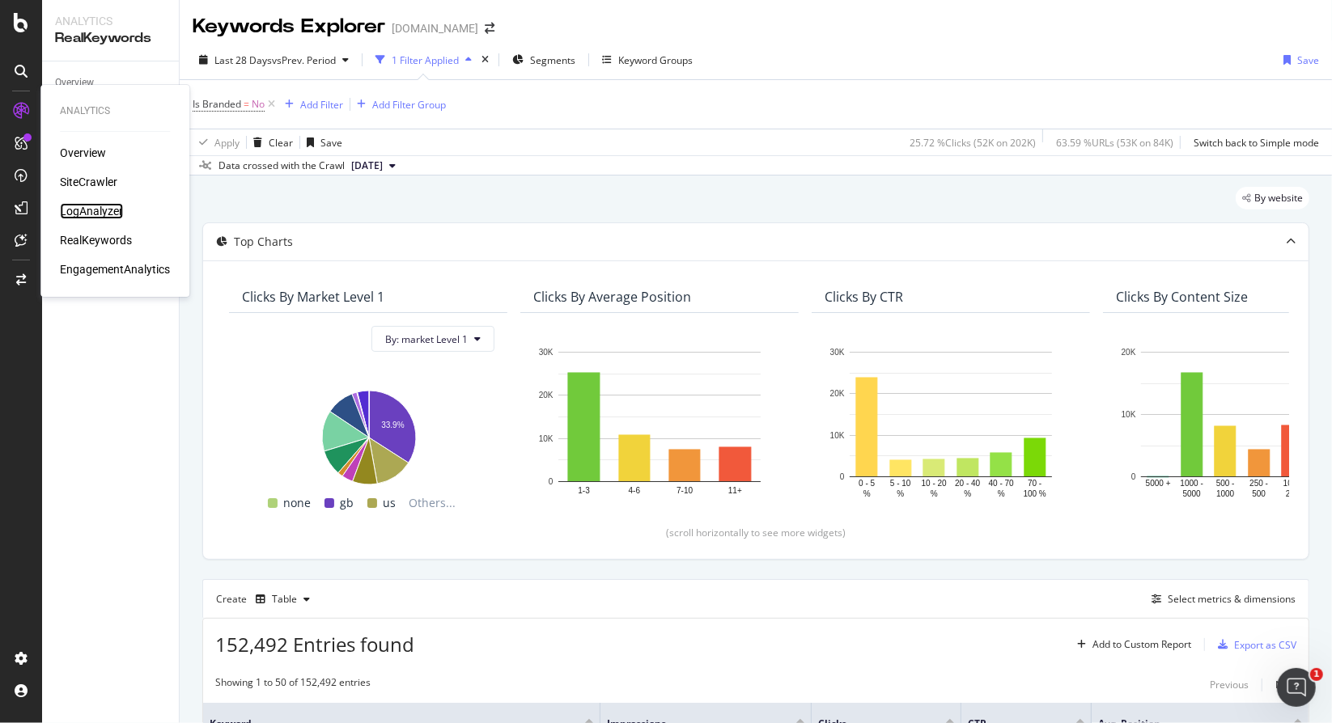
click at [100, 215] on div "LogAnalyzer" at bounding box center [91, 211] width 63 height 16
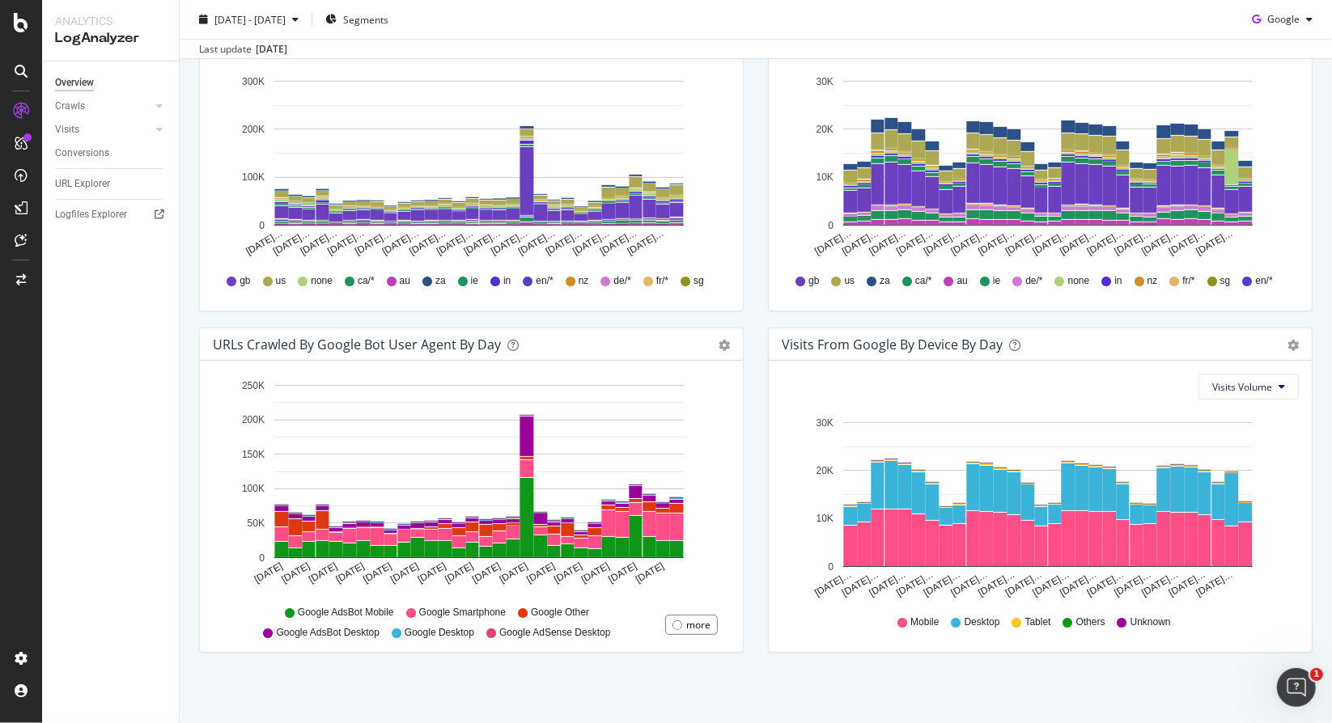
scroll to position [218, 0]
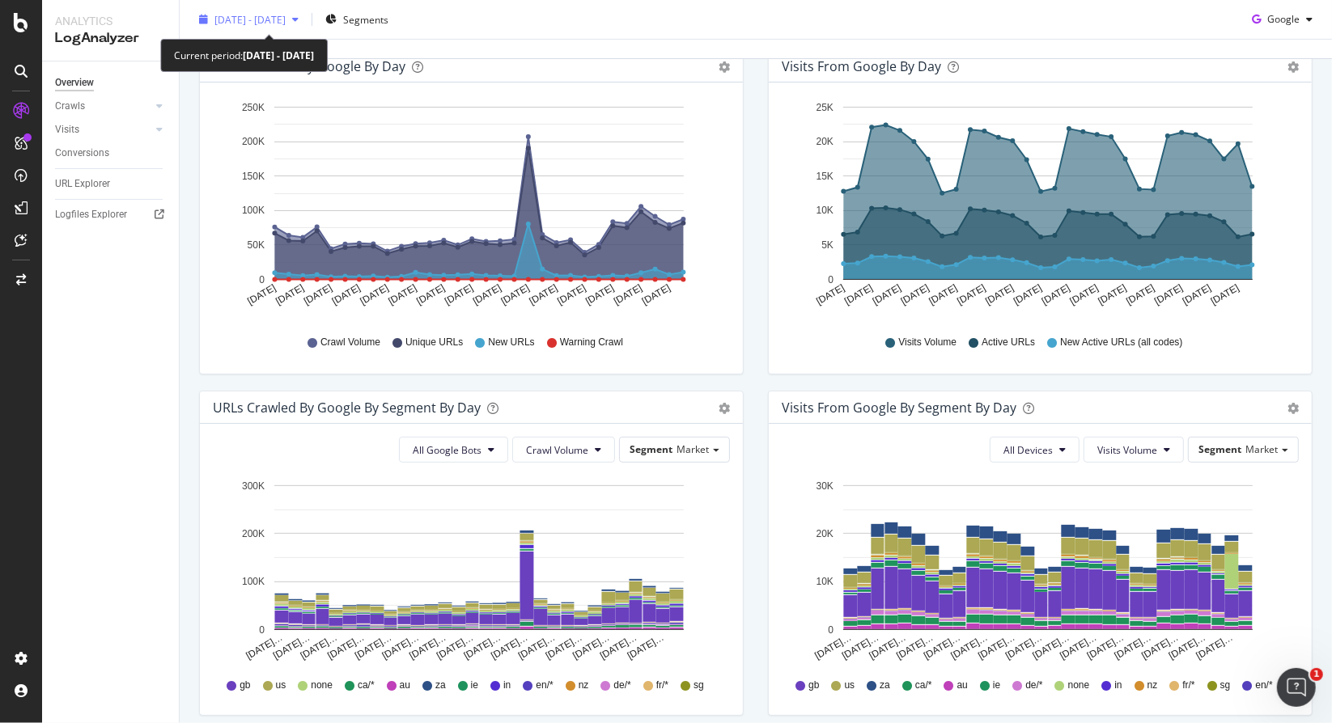
click at [244, 8] on div "[DATE] - [DATE]" at bounding box center [249, 19] width 112 height 24
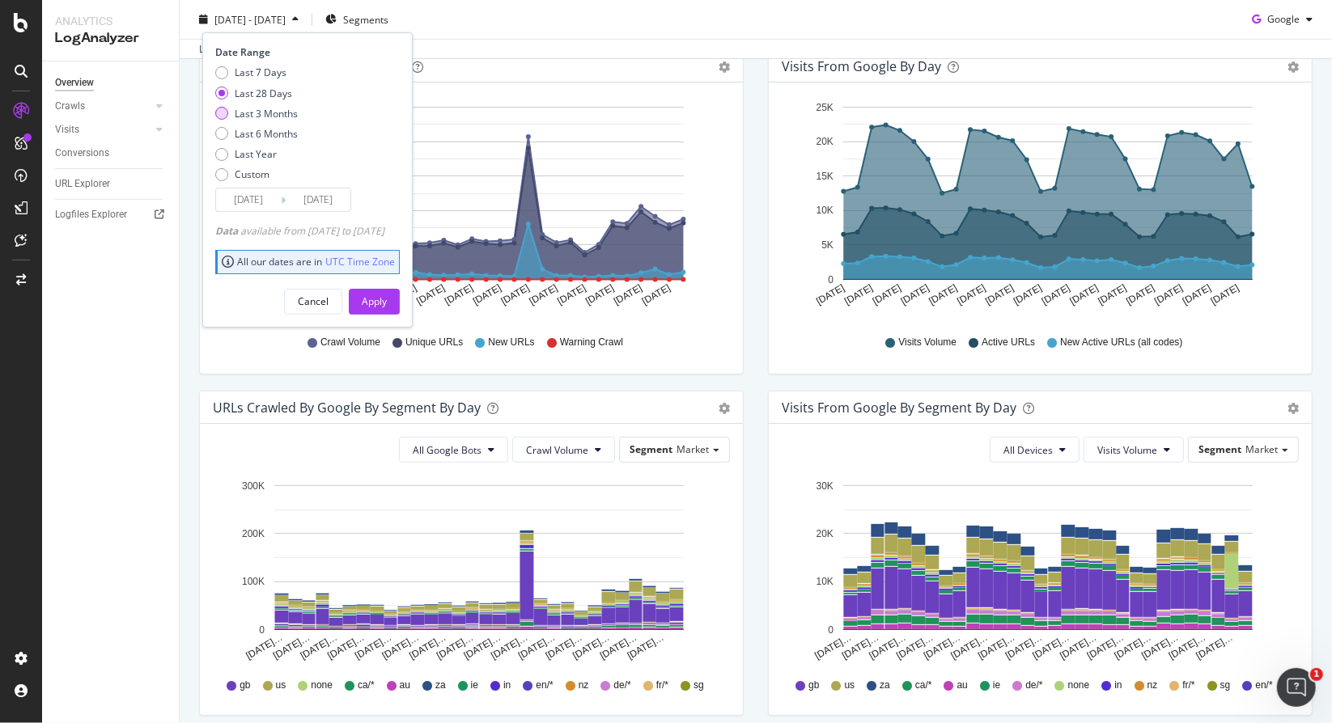
click at [265, 118] on div "Last 3 Months" at bounding box center [266, 113] width 63 height 14
type input "2025/05/11"
click at [400, 299] on button "Apply" at bounding box center [374, 301] width 51 height 26
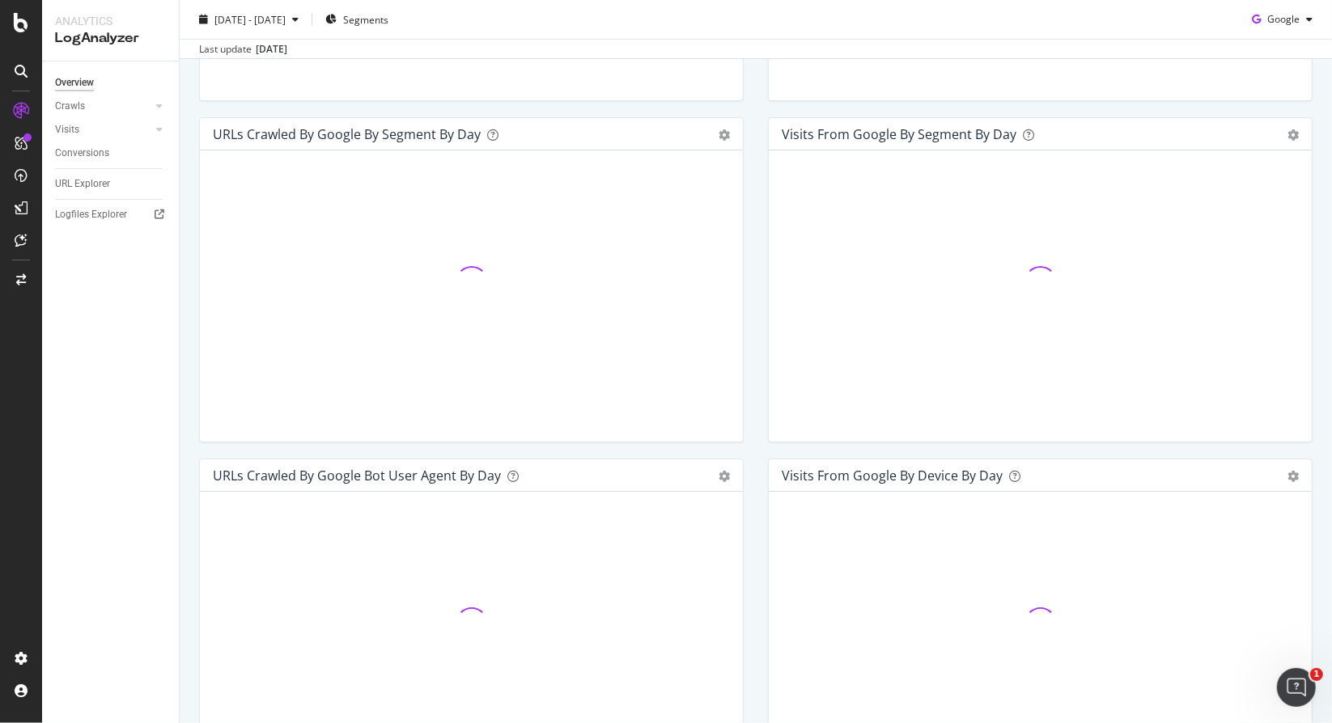
scroll to position [623, 0]
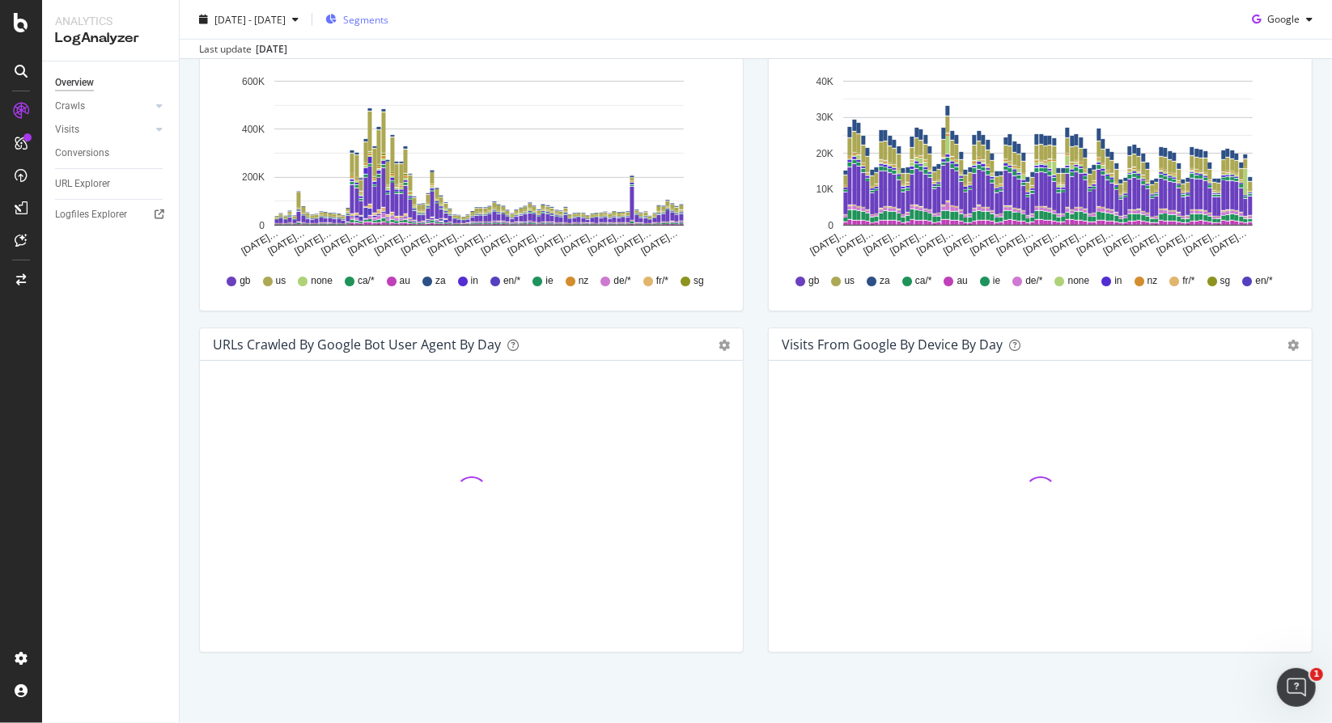
click at [388, 20] on span "Segments" at bounding box center [365, 19] width 45 height 14
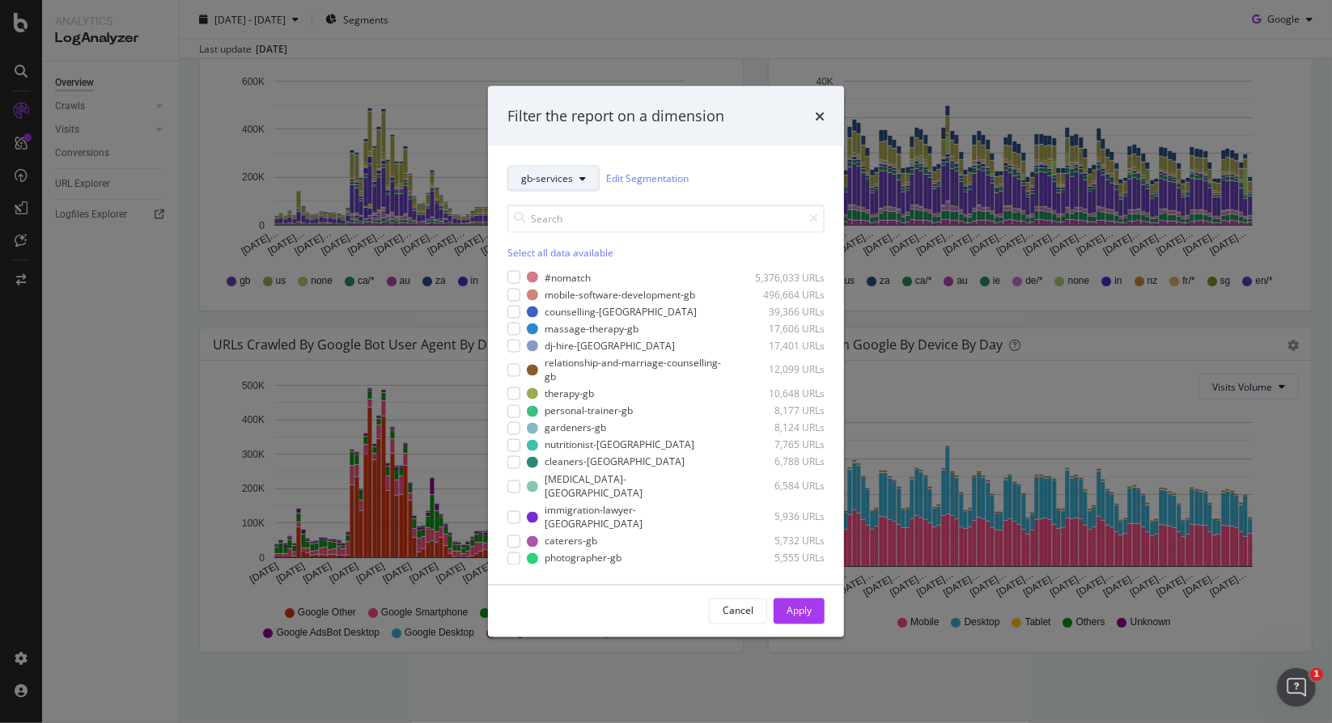
click at [550, 168] on button "gb-services" at bounding box center [553, 178] width 92 height 26
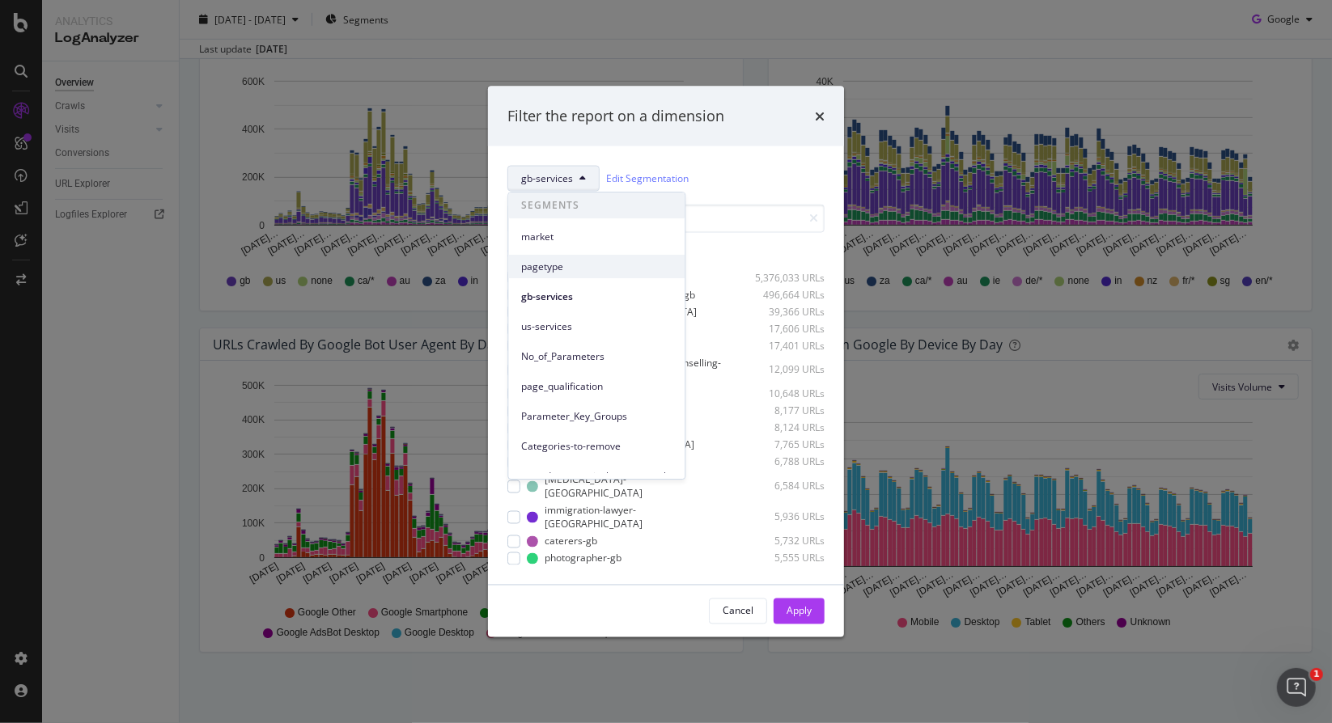
click at [558, 270] on span "pagetype" at bounding box center [596, 267] width 151 height 15
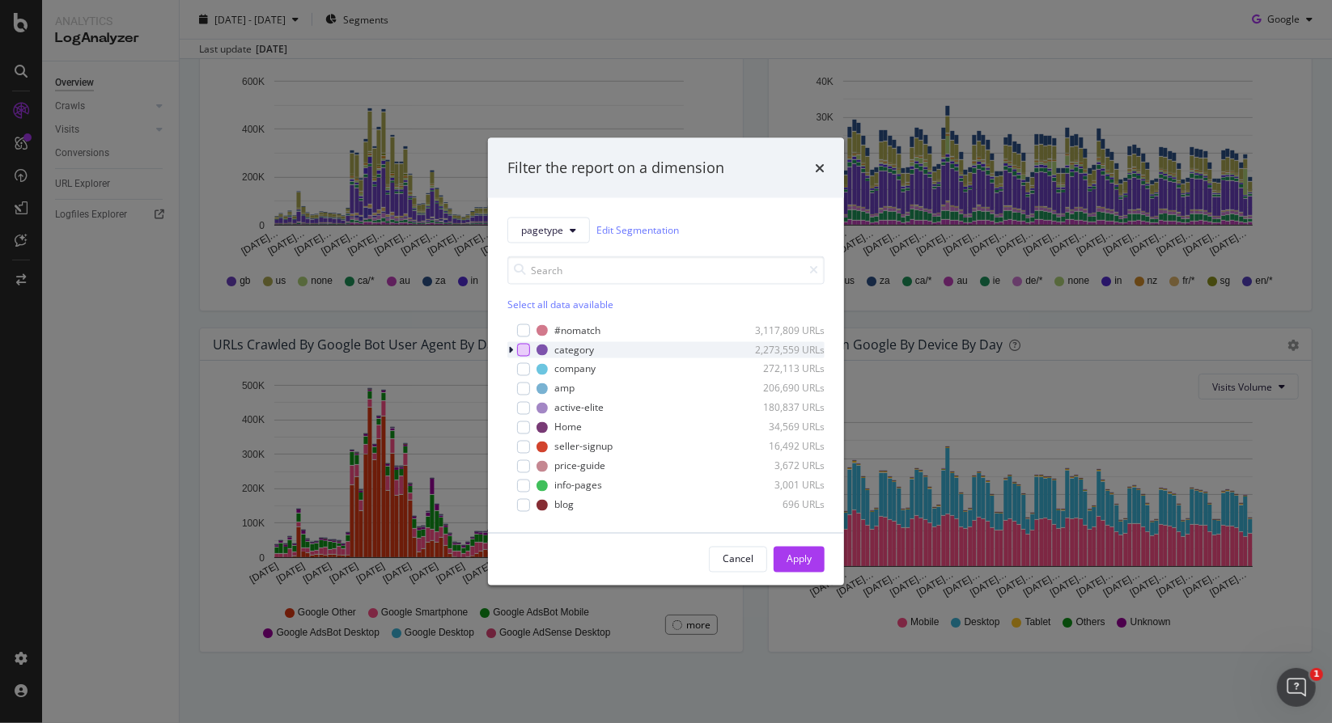
click at [529, 346] on div "modal" at bounding box center [523, 349] width 13 height 13
drag, startPoint x: 817, startPoint y: 555, endPoint x: 808, endPoint y: 622, distance: 67.8
click at [814, 554] on button "Apply" at bounding box center [799, 559] width 51 height 26
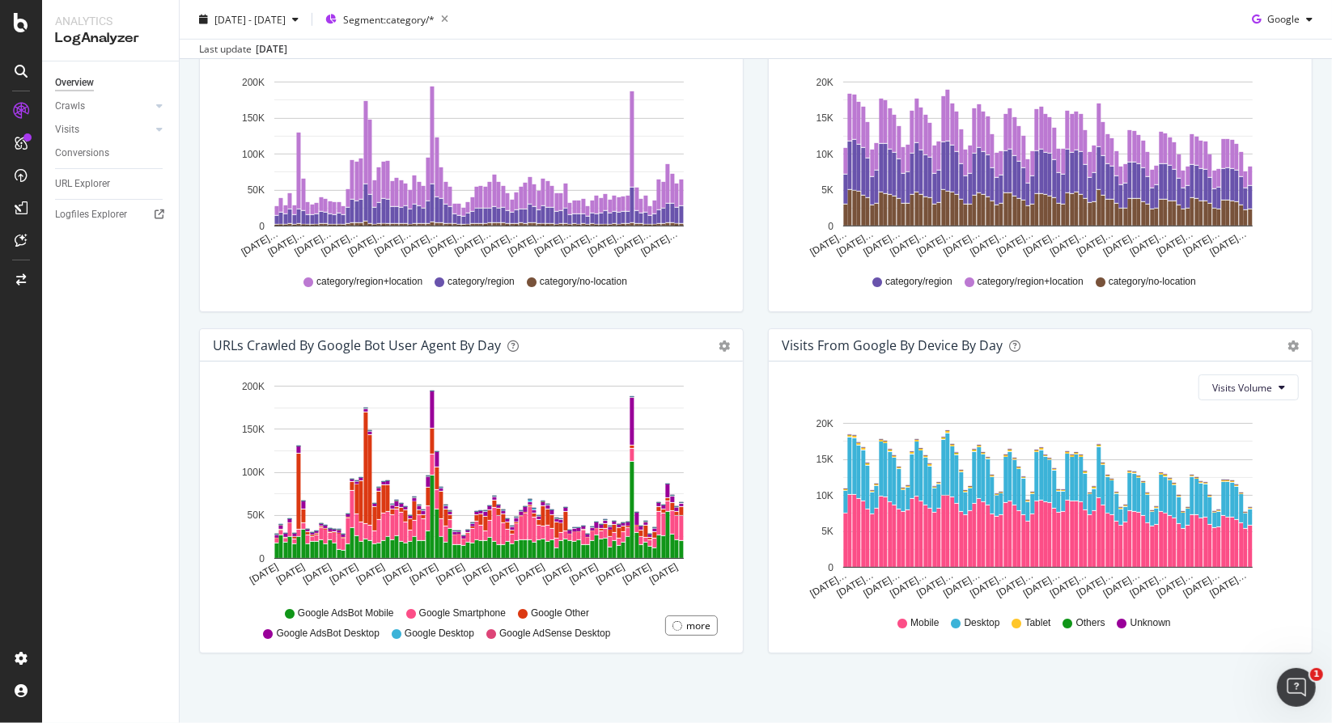
scroll to position [623, 0]
click at [307, 607] on span "Google AdsBot Mobile" at bounding box center [346, 613] width 96 height 14
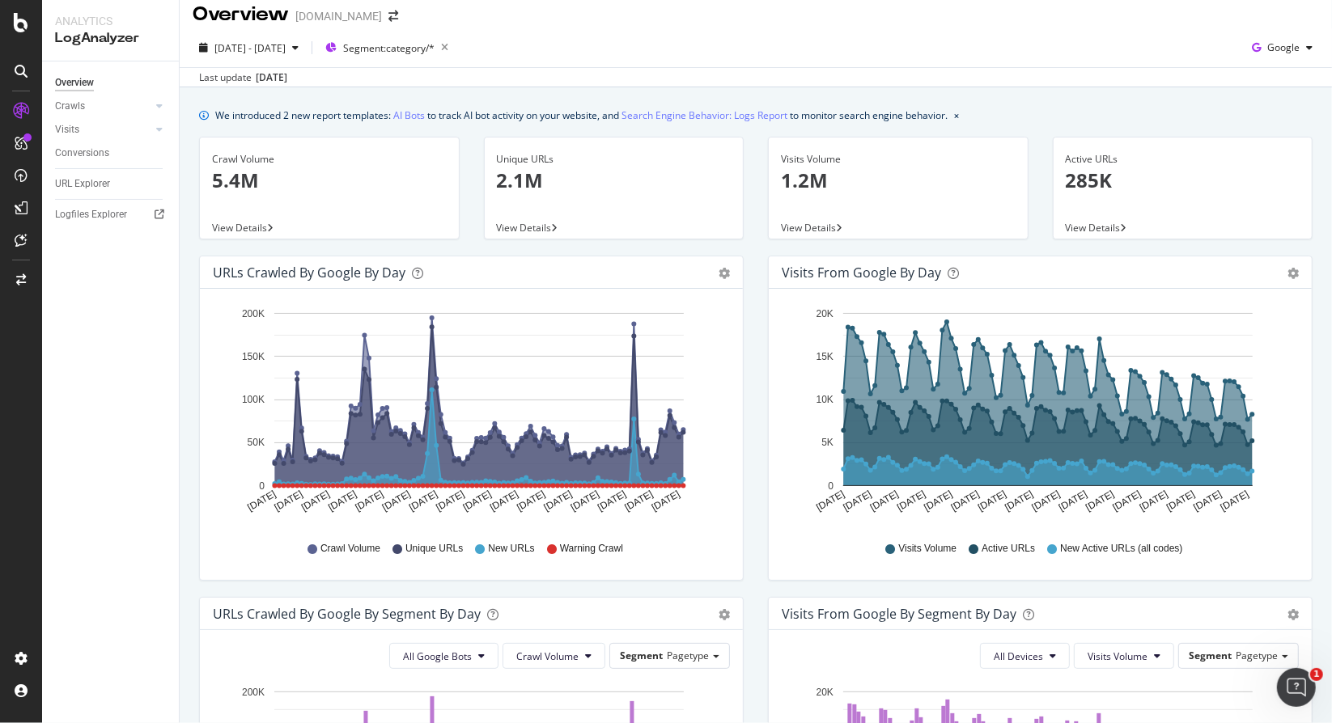
scroll to position [0, 0]
